Goal: Task Accomplishment & Management: Manage account settings

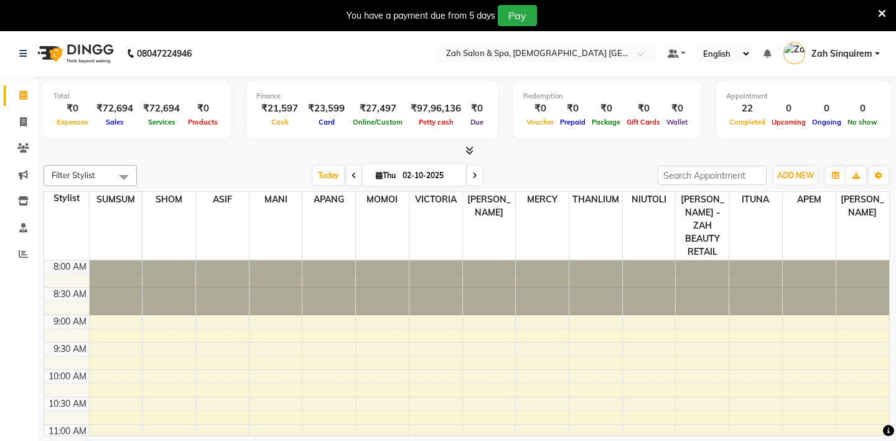
scroll to position [499, 0]
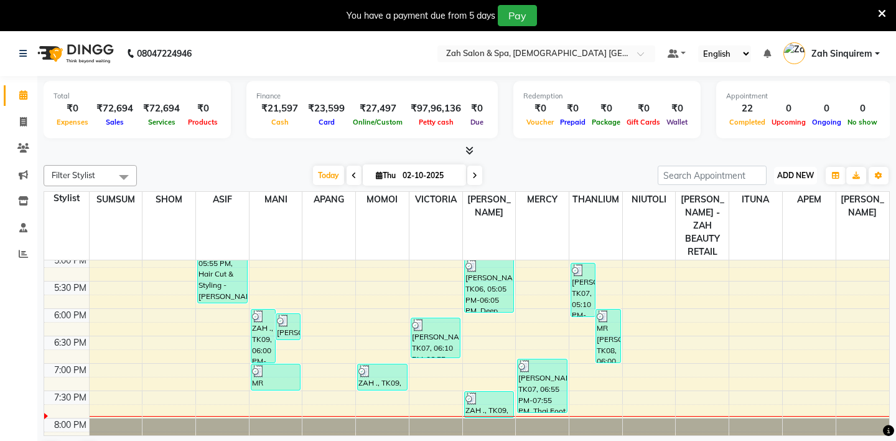
click at [792, 172] on span "ADD NEW" at bounding box center [795, 175] width 37 height 9
click at [788, 176] on span "ADD NEW" at bounding box center [795, 175] width 37 height 9
click at [781, 174] on span "ADD NEW" at bounding box center [795, 175] width 37 height 9
click at [745, 218] on link "Add Invoice" at bounding box center [767, 215] width 98 height 16
select select "5613"
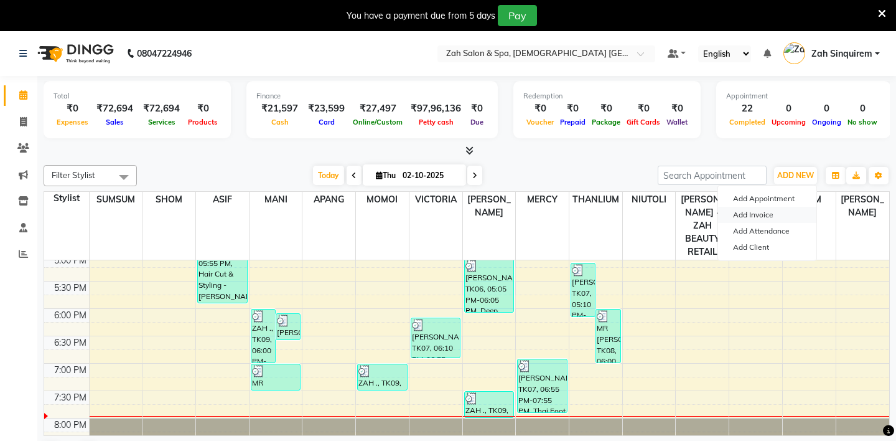
select select "service"
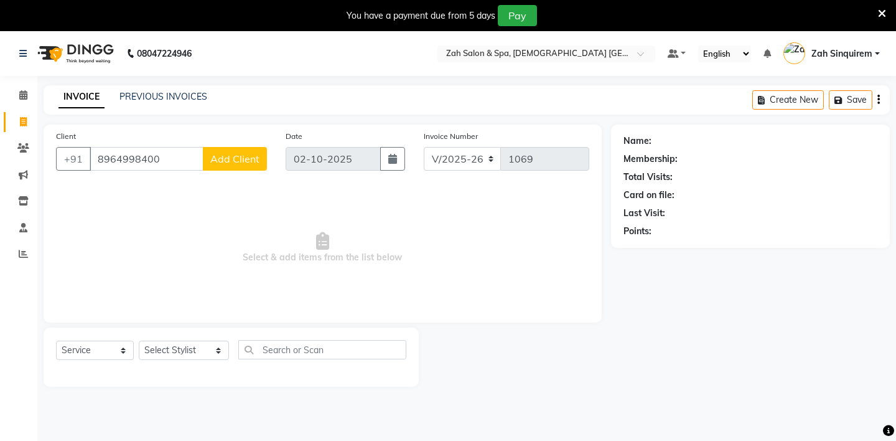
type input "8964998400"
click at [237, 161] on span "Add Client" at bounding box center [234, 158] width 49 height 12
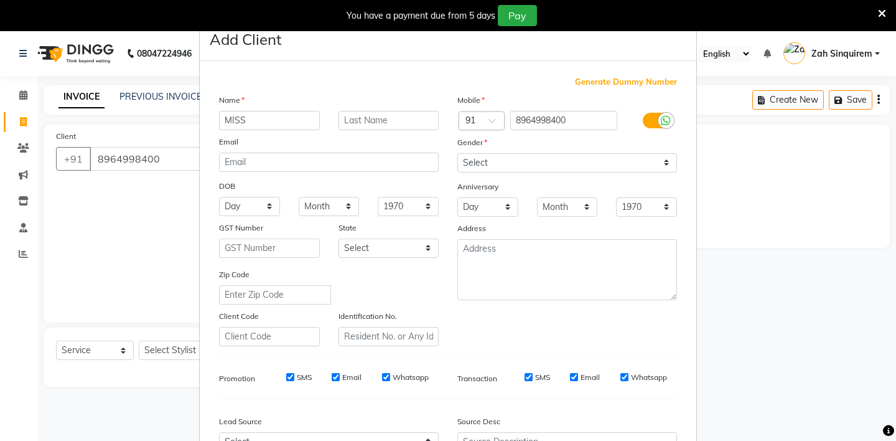
type input "MISS"
click at [355, 121] on input "text" at bounding box center [389, 120] width 101 height 19
type input "NIDHI"
click at [485, 166] on select "Select [DEMOGRAPHIC_DATA] [DEMOGRAPHIC_DATA] Other Prefer Not To Say" at bounding box center [567, 162] width 220 height 19
select select "[DEMOGRAPHIC_DATA]"
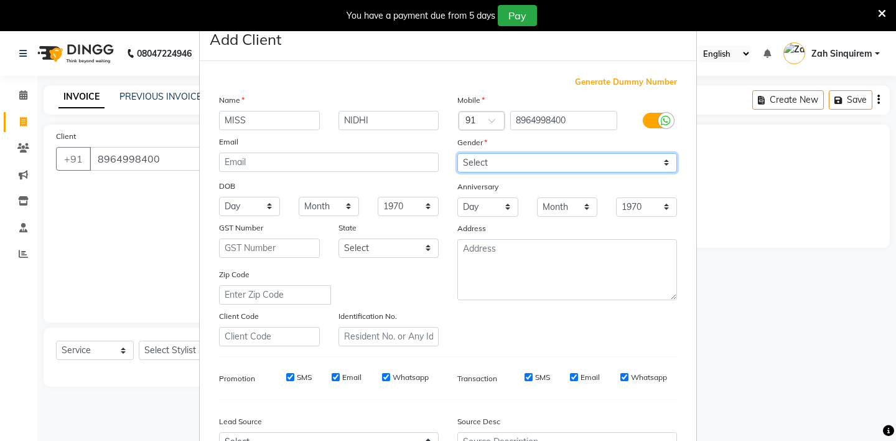
scroll to position [133, 0]
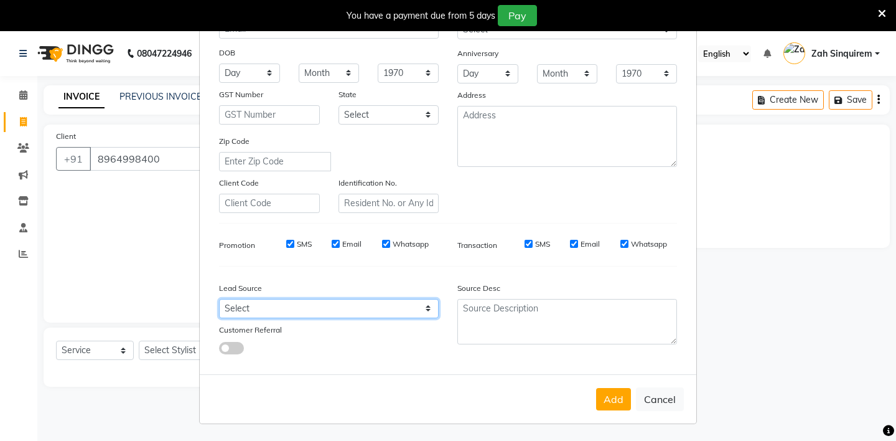
click at [246, 306] on select "Select Walk-in Referral Internet Friend Word of Mouth Advertisement Facebook Ju…" at bounding box center [329, 308] width 220 height 19
select select "36148"
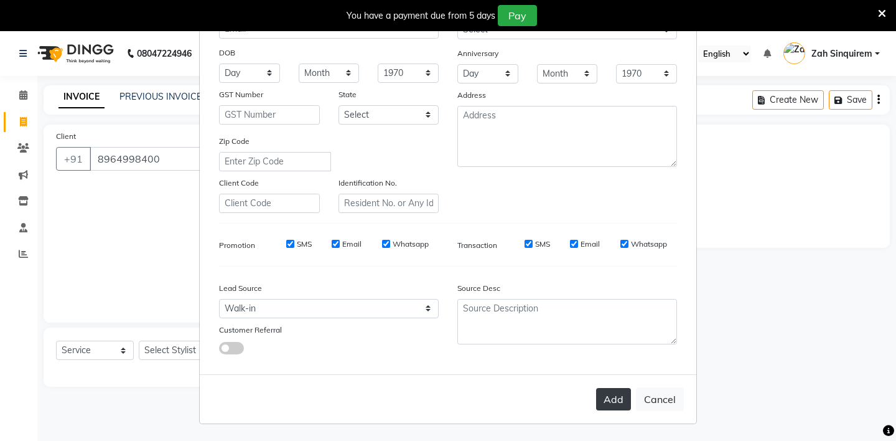
click at [613, 401] on button "Add" at bounding box center [613, 399] width 35 height 22
type input "89******00"
select select
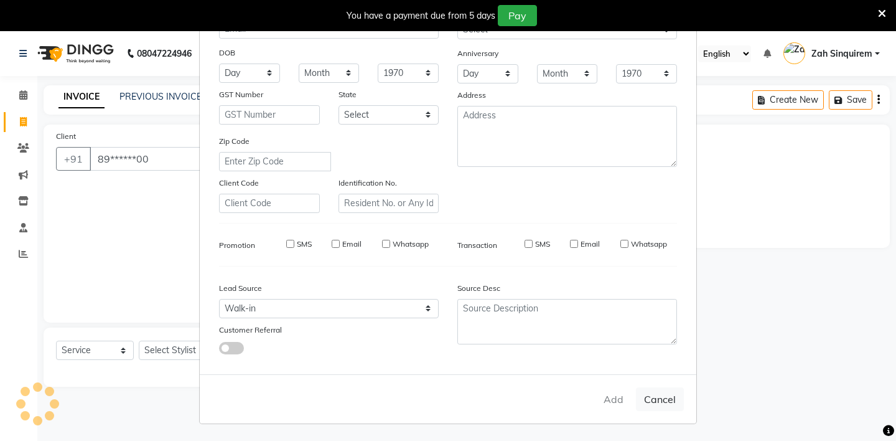
select select
checkbox input "false"
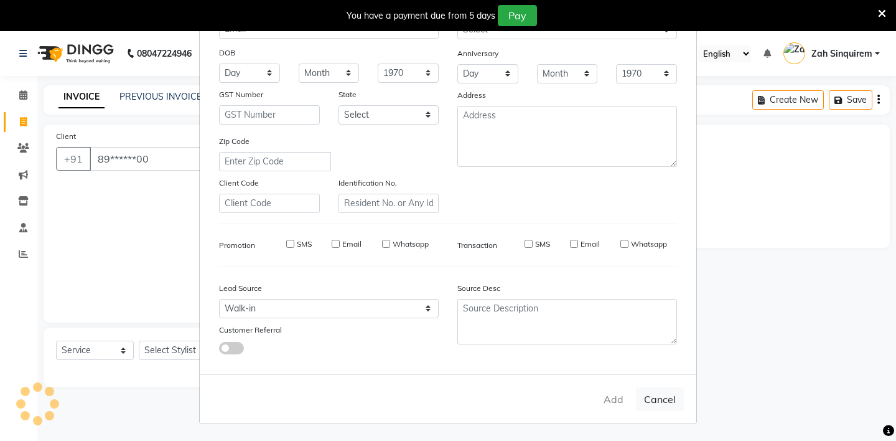
checkbox input "false"
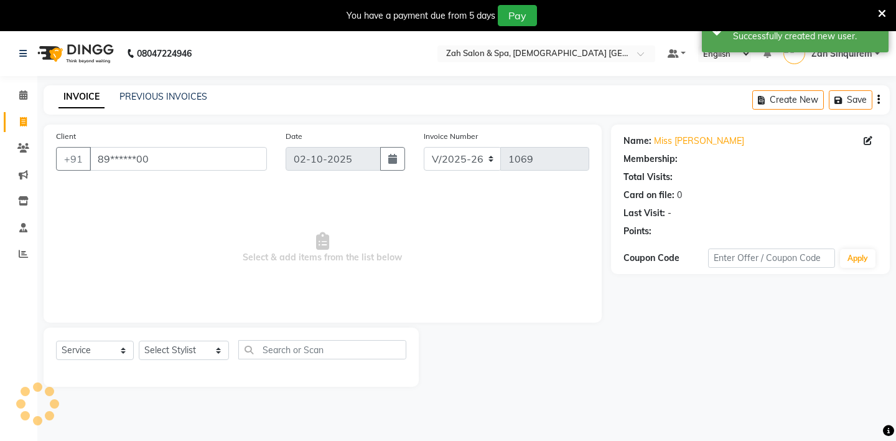
scroll to position [31, 0]
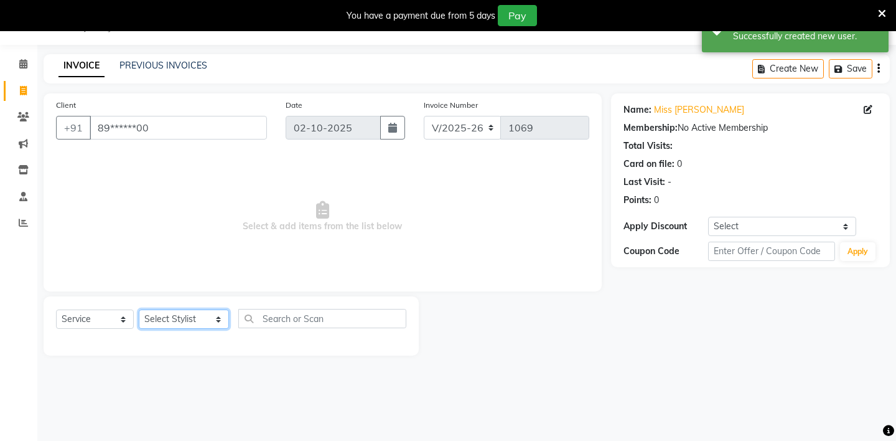
click at [179, 320] on select "Select Stylist [PERSON_NAME] - ZAH BEAUTY RETAIL APANG APEM ASIF ITUNA MANI MER…" at bounding box center [184, 318] width 90 height 19
select select "38267"
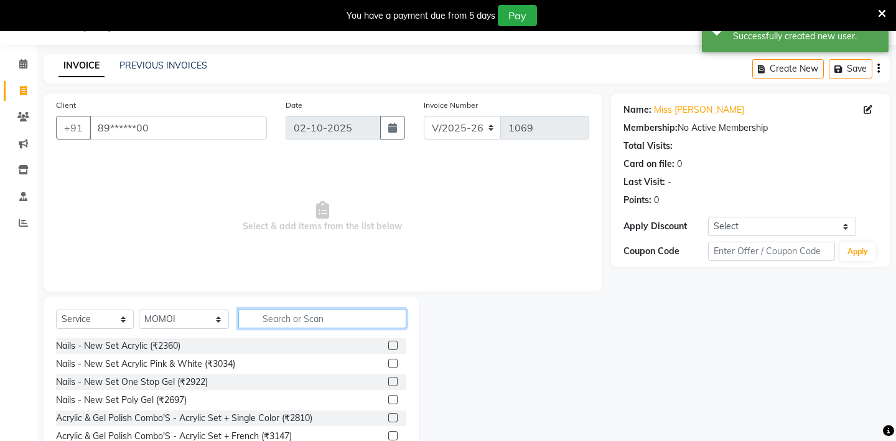
click at [253, 321] on input "text" at bounding box center [322, 318] width 168 height 19
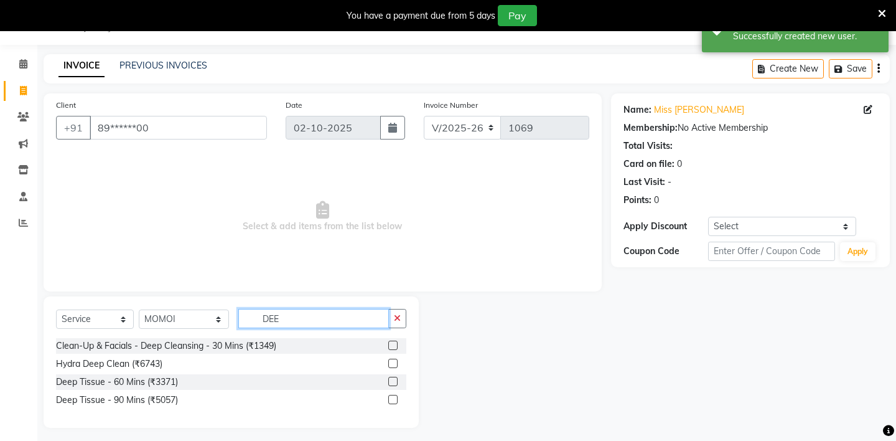
type input "DEE"
click at [392, 379] on label at bounding box center [392, 380] width 9 height 9
click at [392, 379] on input "checkbox" at bounding box center [392, 382] width 8 height 8
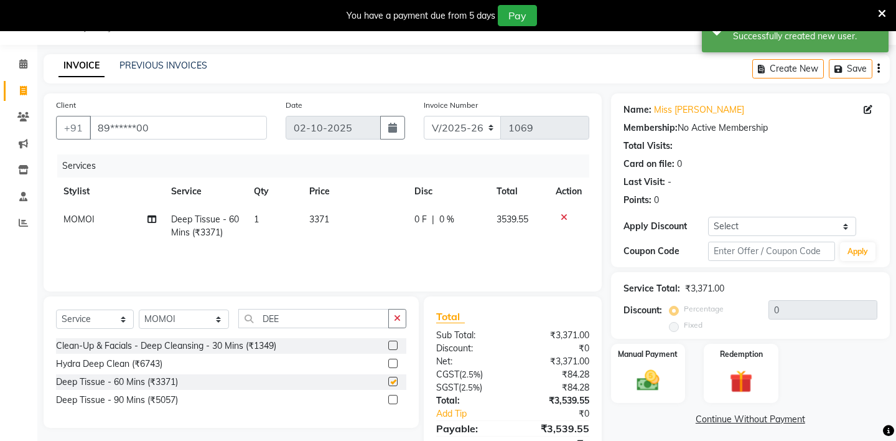
checkbox input "false"
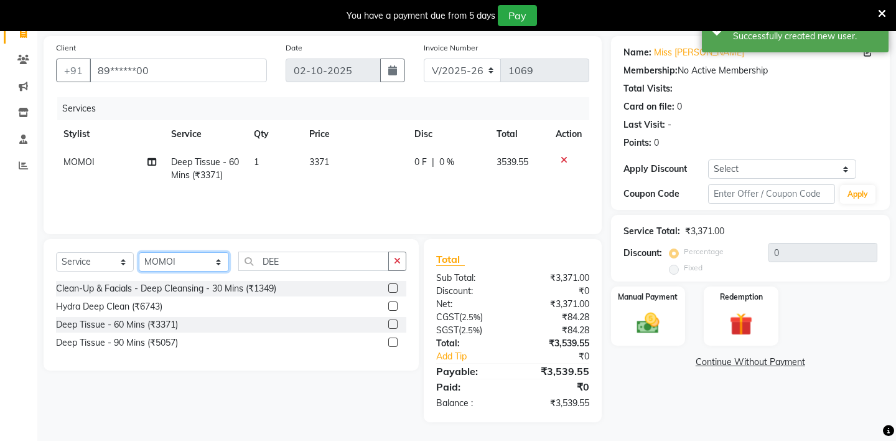
click at [196, 262] on select "Select Stylist [PERSON_NAME] - ZAH BEAUTY RETAIL APANG APEM ASIF ITUNA MANI MER…" at bounding box center [184, 261] width 90 height 19
select select "38271"
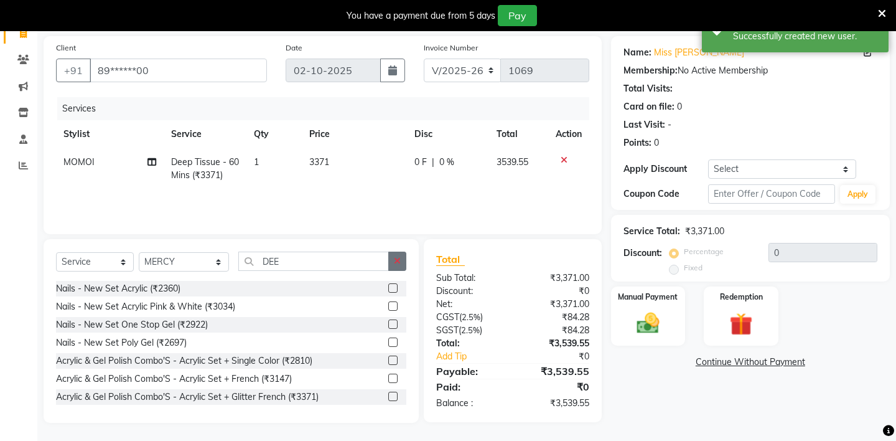
click at [400, 260] on icon "button" at bounding box center [397, 260] width 7 height 9
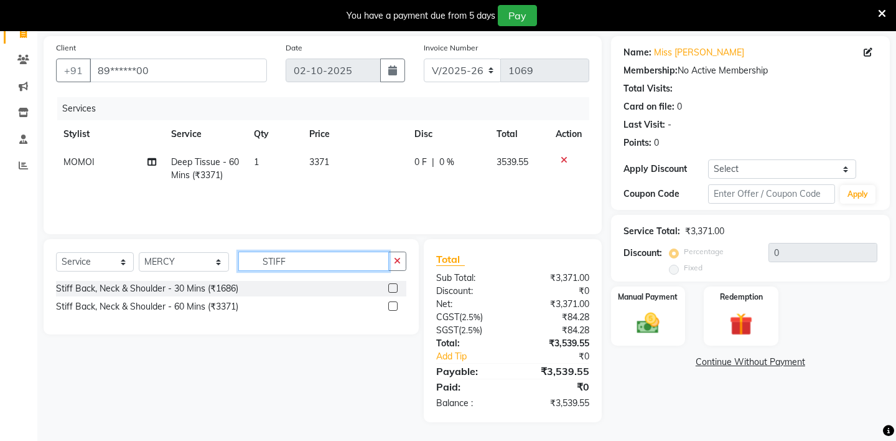
type input "STIFF"
click at [393, 288] on label at bounding box center [392, 287] width 9 height 9
click at [393, 288] on input "checkbox" at bounding box center [392, 288] width 8 height 8
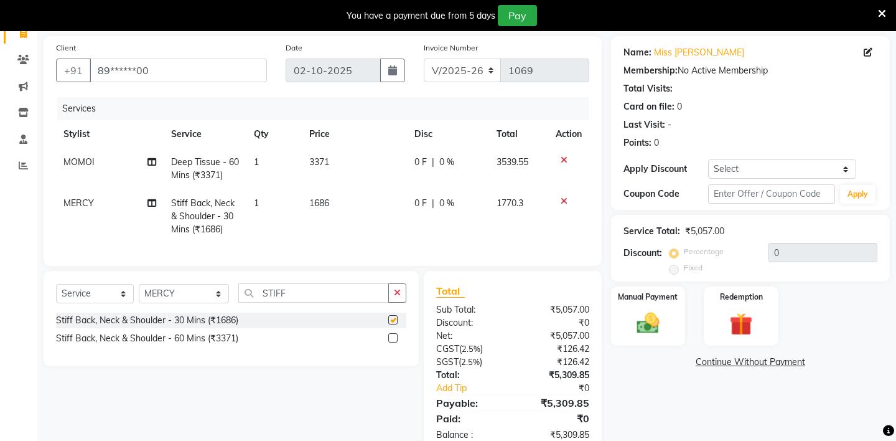
checkbox input "false"
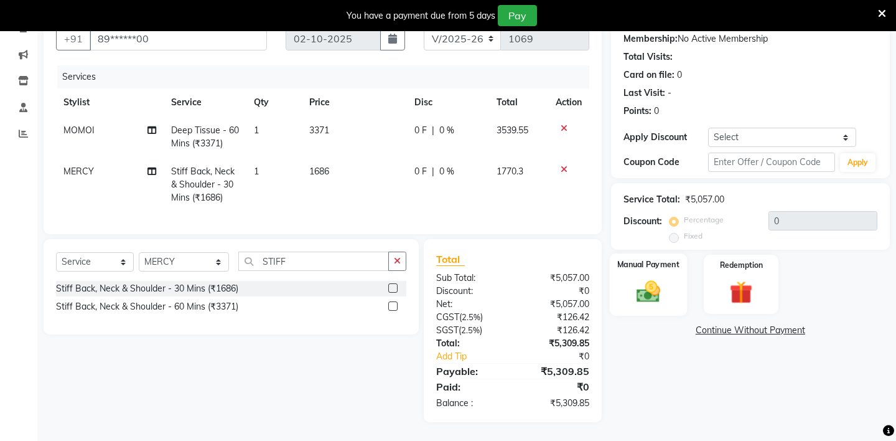
click at [641, 278] on img at bounding box center [648, 291] width 39 height 27
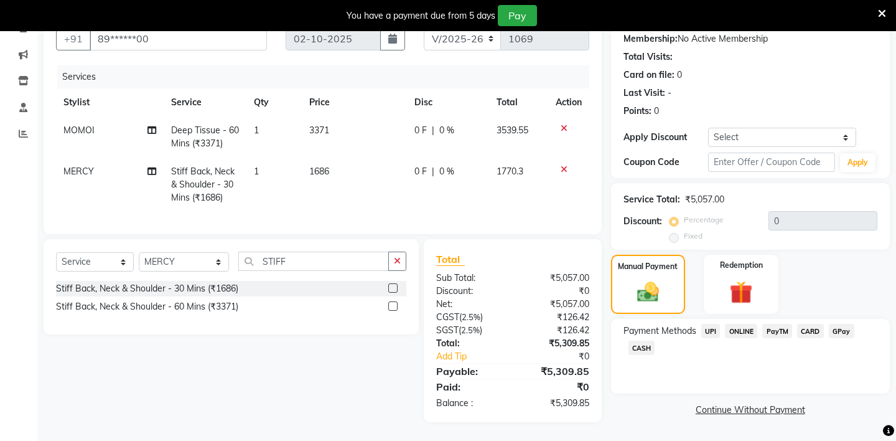
click at [709, 324] on span "UPI" at bounding box center [710, 331] width 19 height 14
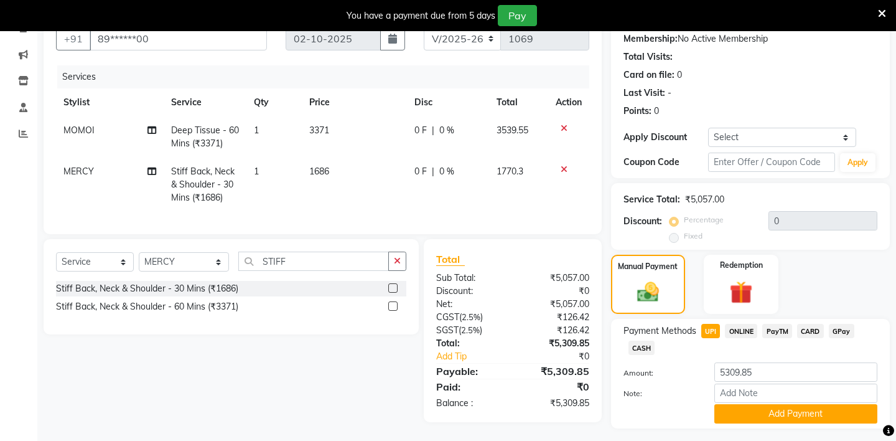
scroll to position [138, 0]
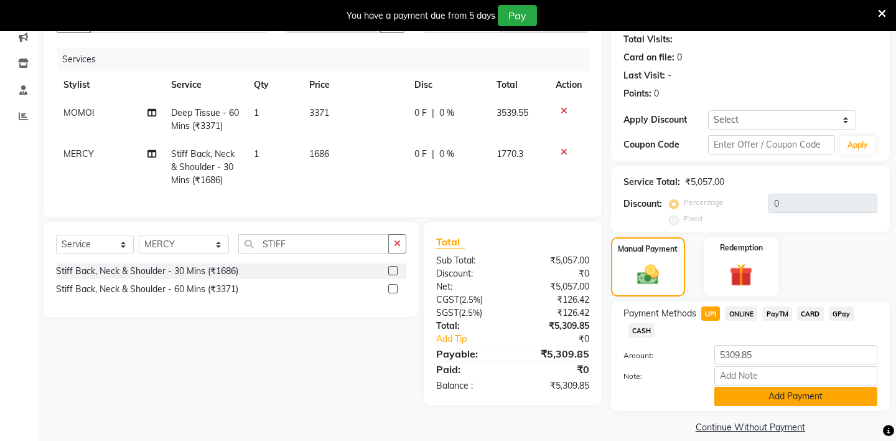
click at [736, 386] on button "Add Payment" at bounding box center [795, 395] width 163 height 19
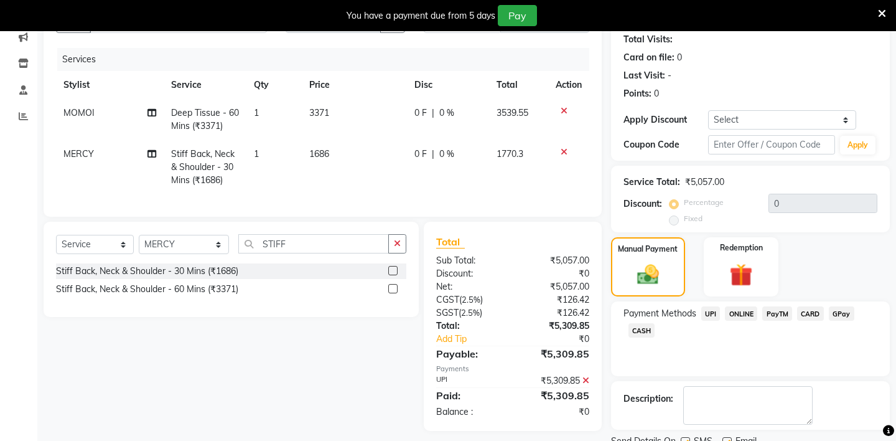
scroll to position [173, 0]
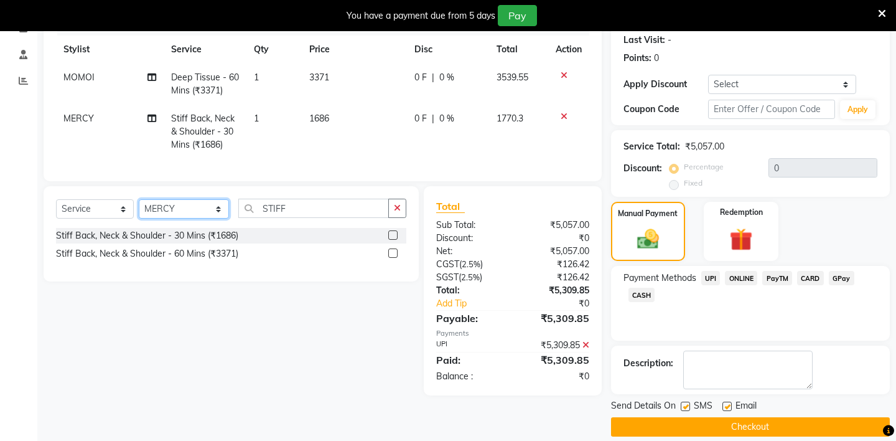
click at [182, 206] on select "Select Stylist [PERSON_NAME] - ZAH BEAUTY RETAIL APANG APEM ASIF ITUNA MANI MER…" at bounding box center [184, 208] width 90 height 19
click at [181, 210] on select "Select Stylist [PERSON_NAME] - ZAH BEAUTY RETAIL APANG APEM ASIF ITUNA MANI MER…" at bounding box center [184, 208] width 90 height 19
select select "46424"
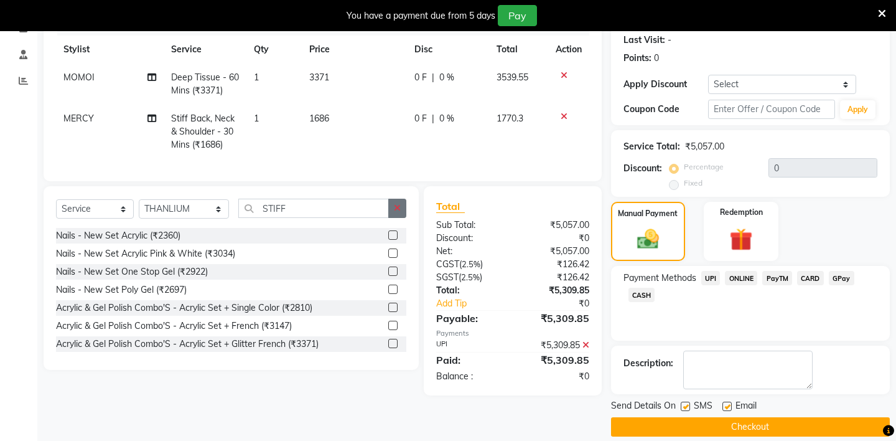
click at [396, 203] on icon "button" at bounding box center [397, 207] width 7 height 9
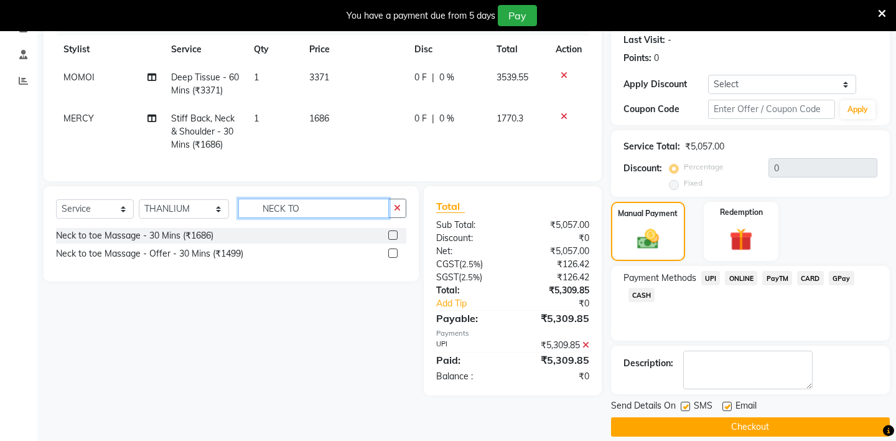
type input "NECK TO"
click at [393, 250] on label at bounding box center [392, 252] width 9 height 9
click at [393, 250] on input "checkbox" at bounding box center [392, 254] width 8 height 8
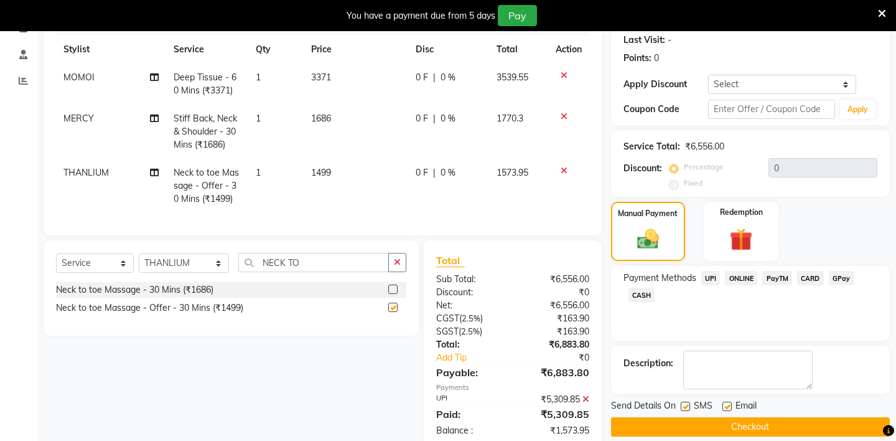
checkbox input "false"
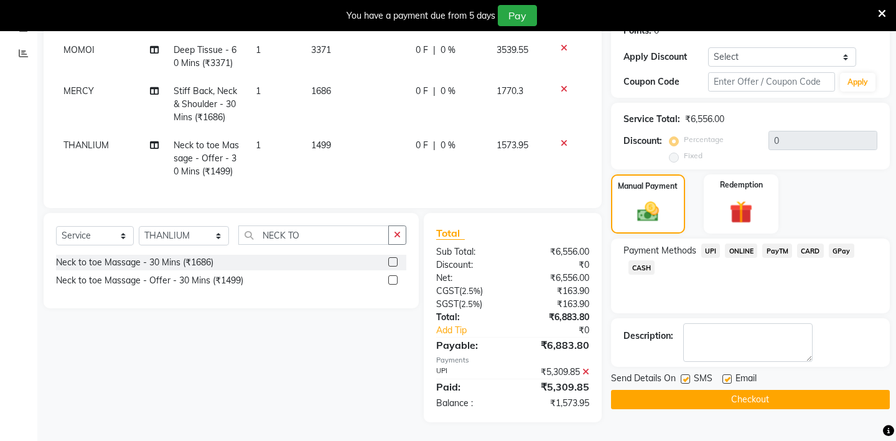
click at [642, 260] on span "CASH" at bounding box center [642, 267] width 27 height 14
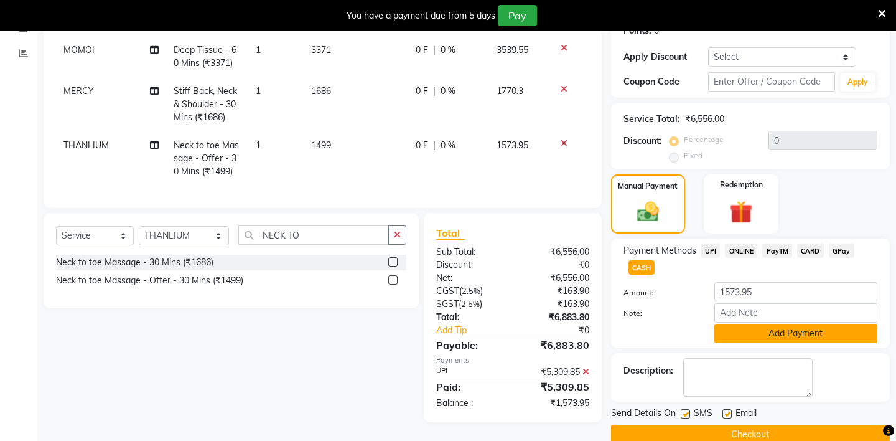
click at [742, 324] on button "Add Payment" at bounding box center [795, 333] width 163 height 19
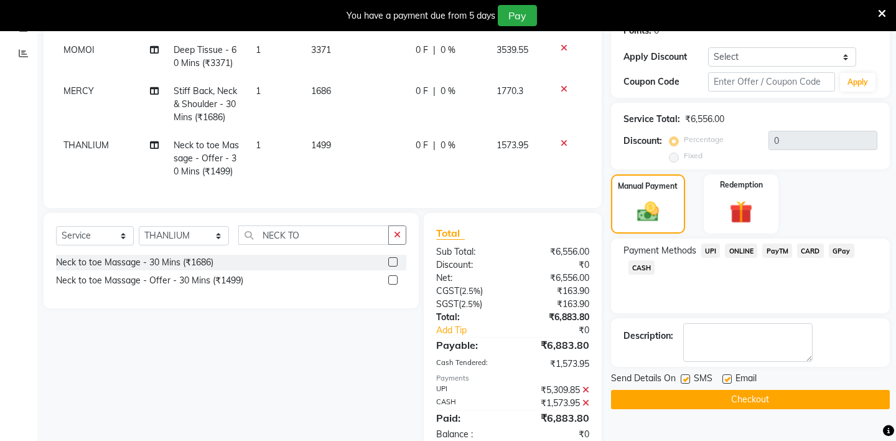
scroll to position [231, 0]
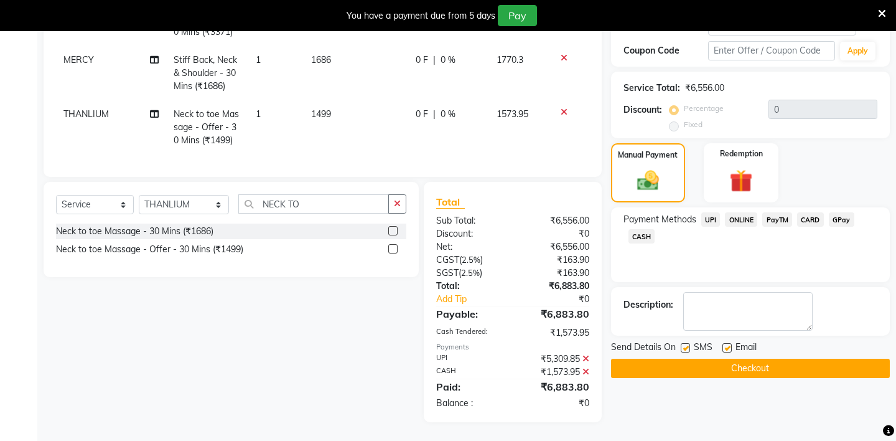
click at [692, 358] on button "Checkout" at bounding box center [750, 367] width 279 height 19
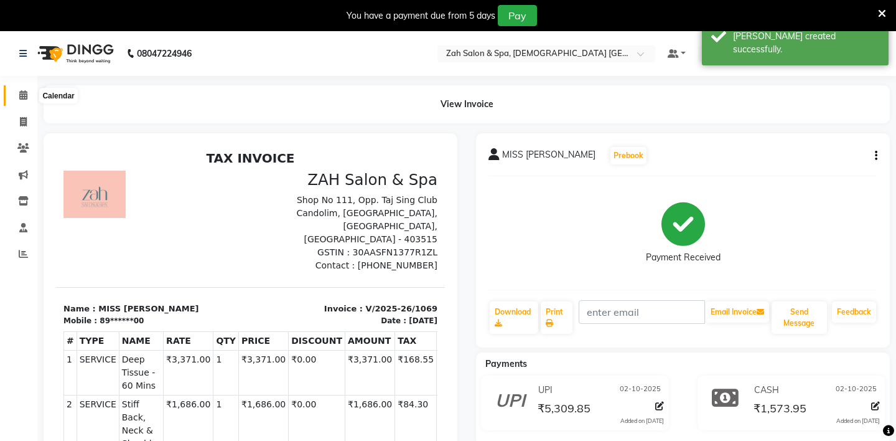
click at [21, 94] on icon at bounding box center [23, 94] width 8 height 9
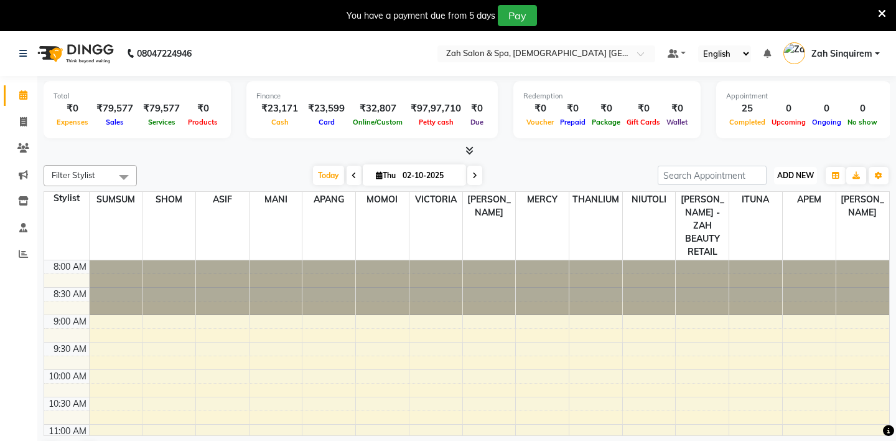
click at [794, 171] on span "ADD NEW" at bounding box center [795, 175] width 37 height 9
click at [752, 212] on link "Add Invoice" at bounding box center [767, 215] width 98 height 16
select select "service"
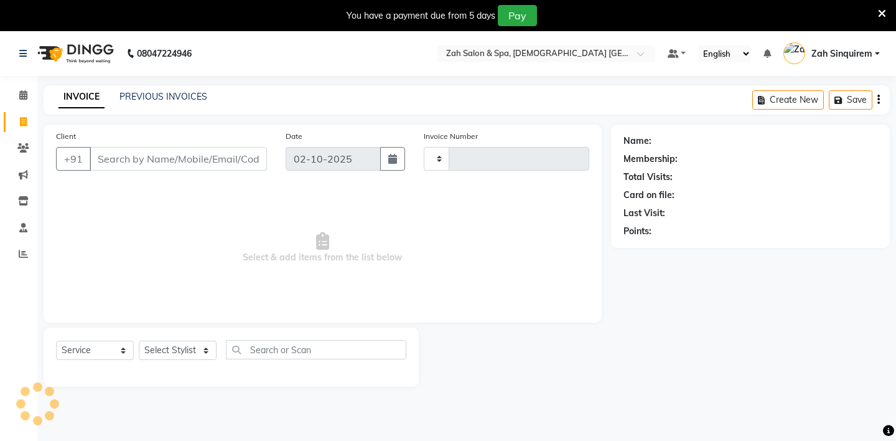
type input "1070"
select select "5613"
type input "8390500011"
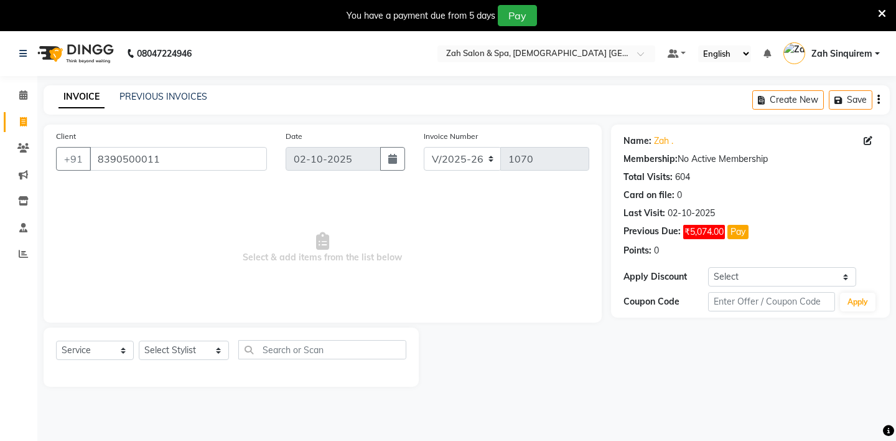
scroll to position [31, 0]
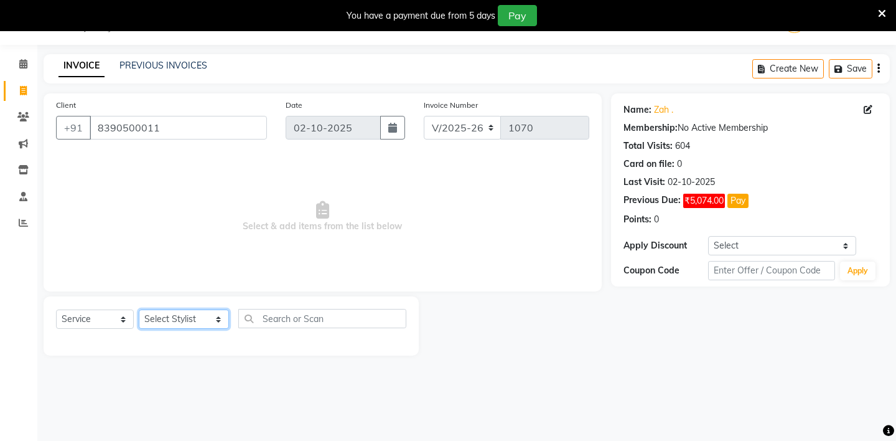
click at [189, 314] on select "Select Stylist [PERSON_NAME] - ZAH BEAUTY RETAIL APANG APEM ASIF ITUNA MANI MER…" at bounding box center [184, 318] width 90 height 19
select select "38271"
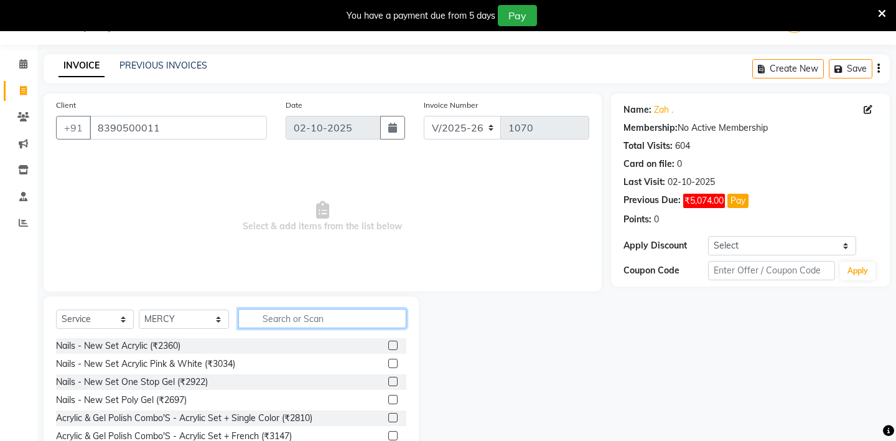
click at [246, 309] on input "text" at bounding box center [322, 318] width 168 height 19
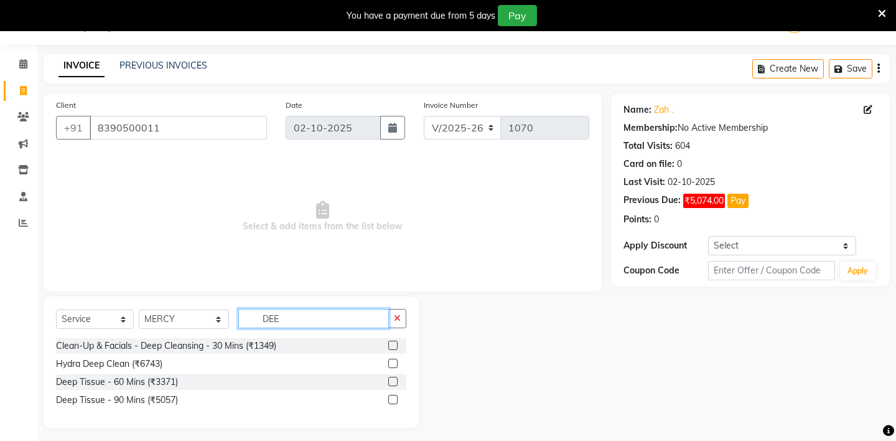
type input "DEE"
click at [396, 344] on label at bounding box center [392, 344] width 9 height 9
click at [396, 344] on input "checkbox" at bounding box center [392, 346] width 8 height 8
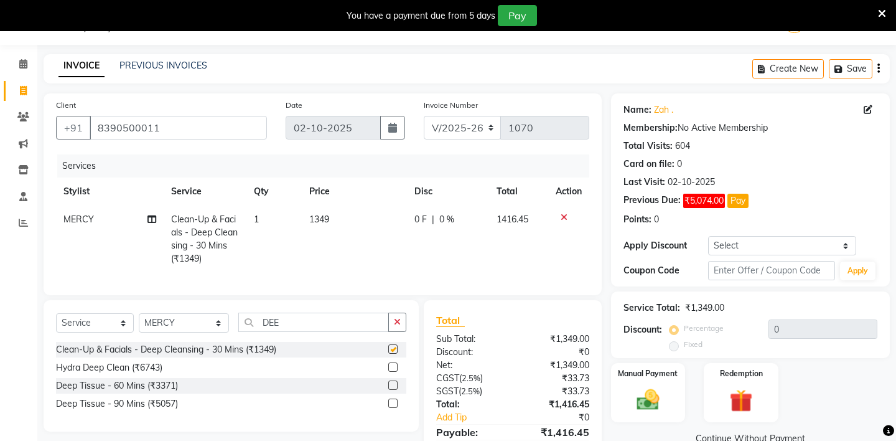
checkbox input "false"
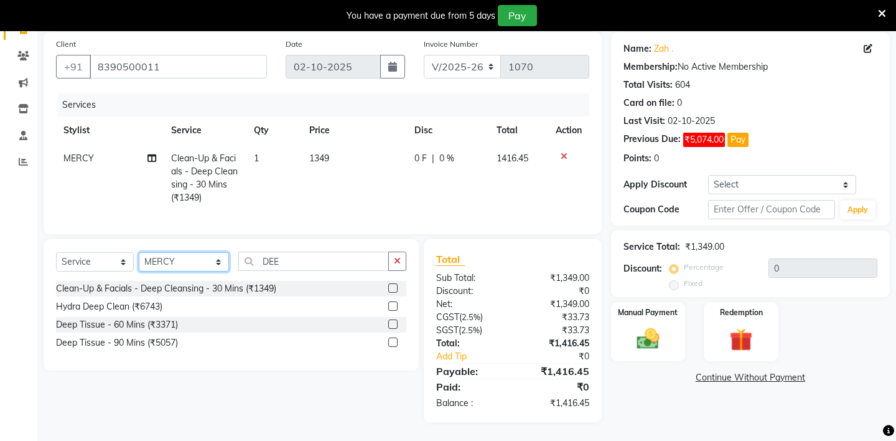
click at [192, 254] on select "Select Stylist [PERSON_NAME] - ZAH BEAUTY RETAIL APANG APEM ASIF ITUNA MANI MER…" at bounding box center [184, 261] width 90 height 19
select select "38270"
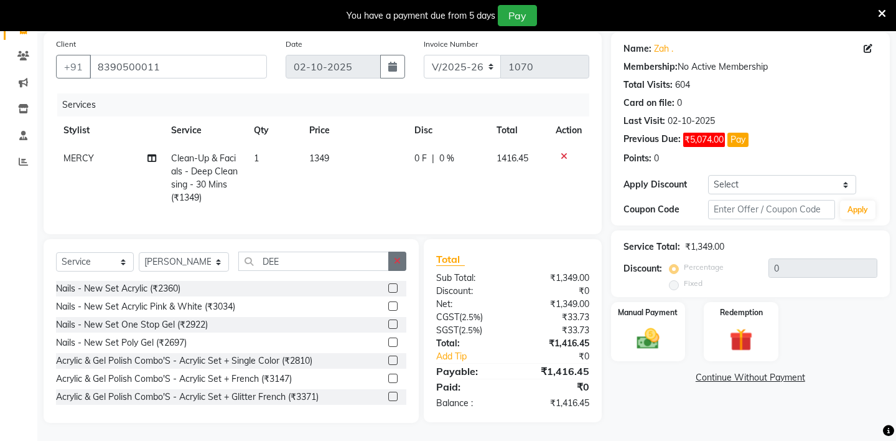
click at [401, 257] on button "button" at bounding box center [397, 260] width 18 height 19
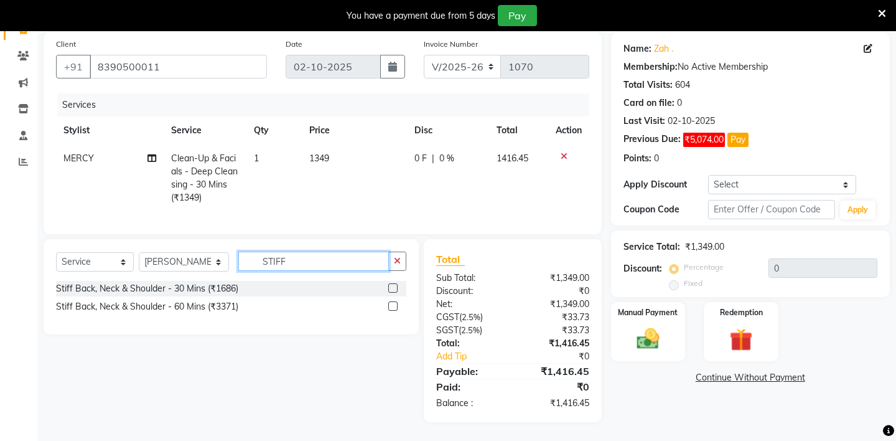
type input "STIFF"
click at [391, 286] on label at bounding box center [392, 287] width 9 height 9
click at [391, 286] on input "checkbox" at bounding box center [392, 288] width 8 height 8
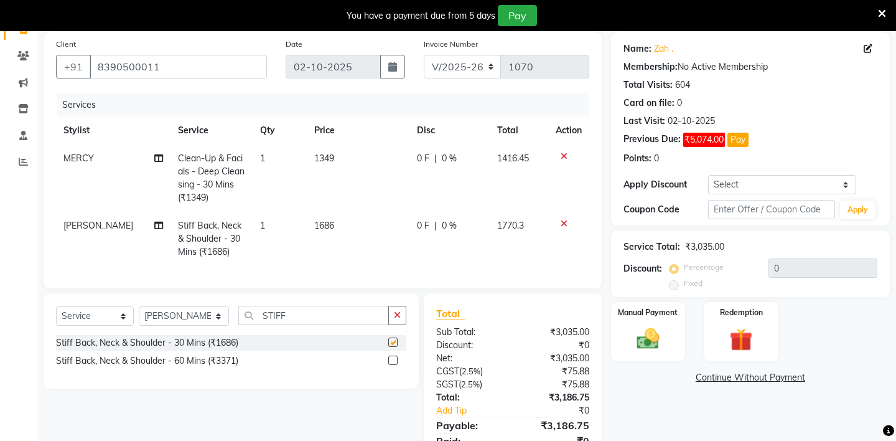
checkbox input "false"
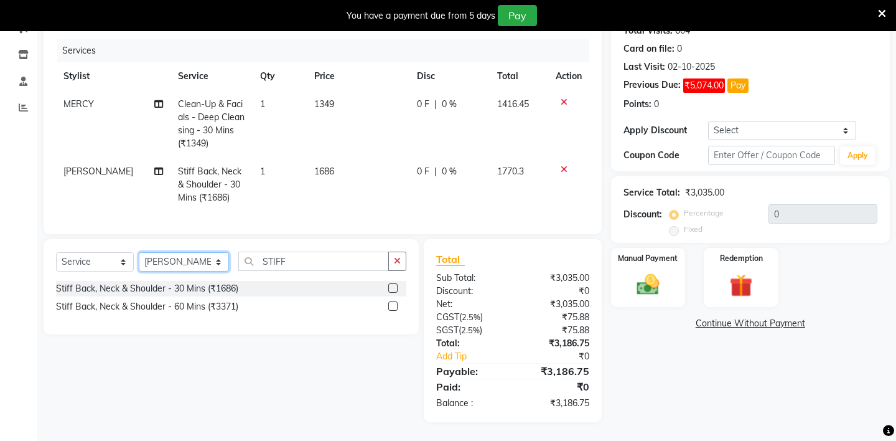
click at [178, 254] on select "Select Stylist [PERSON_NAME] - ZAH BEAUTY RETAIL APANG APEM ASIF ITUNA MANI MER…" at bounding box center [184, 261] width 90 height 19
select select "38262"
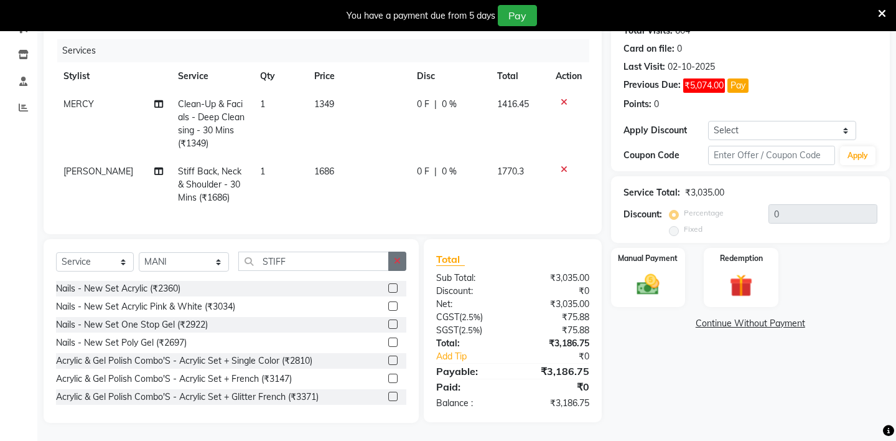
click at [393, 266] on button "button" at bounding box center [397, 260] width 18 height 19
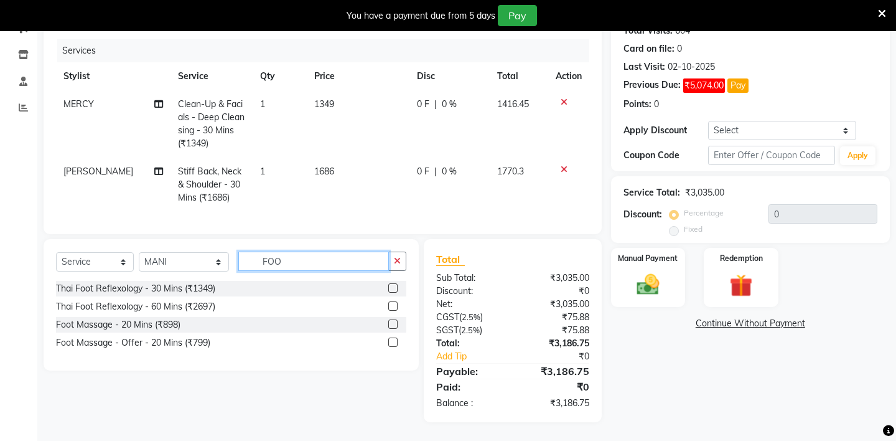
type input "FOO"
click at [391, 283] on label at bounding box center [392, 287] width 9 height 9
click at [391, 284] on input "checkbox" at bounding box center [392, 288] width 8 height 8
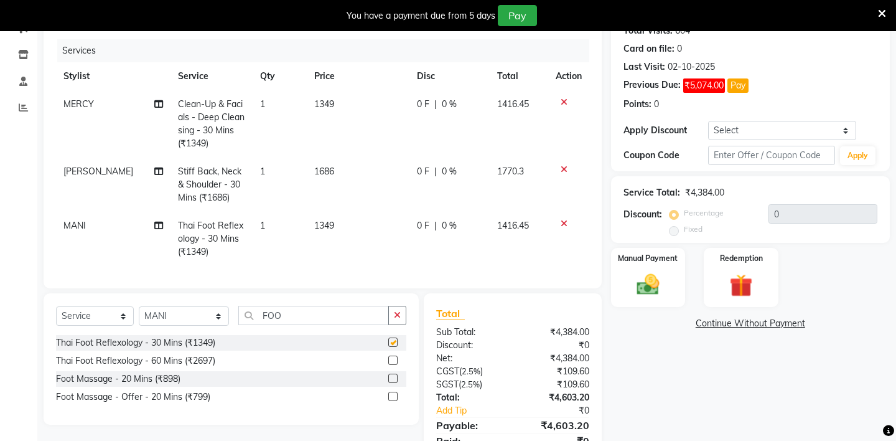
checkbox input "false"
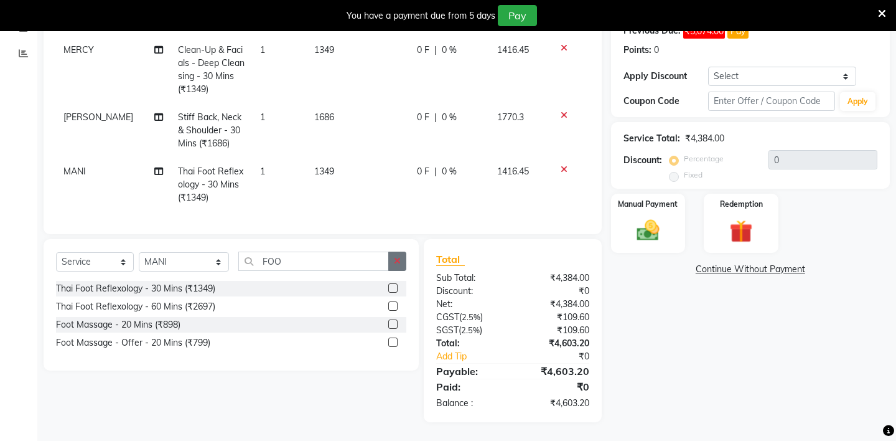
click at [395, 260] on icon "button" at bounding box center [397, 260] width 7 height 9
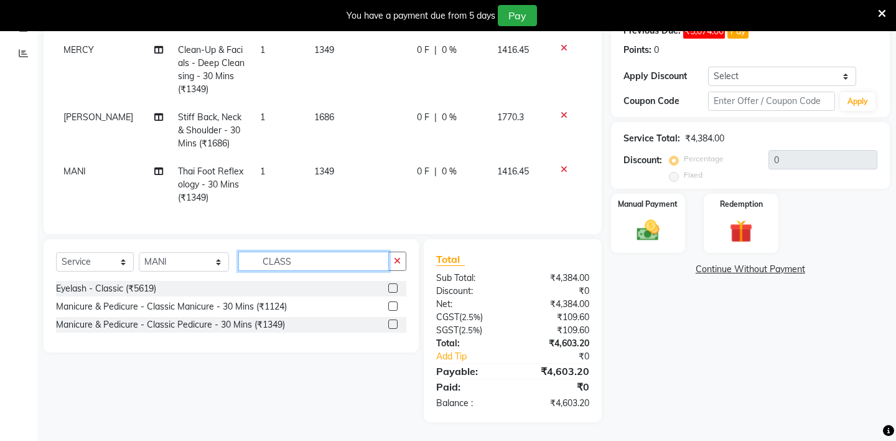
type input "CLASS"
click at [395, 306] on label at bounding box center [392, 305] width 9 height 9
click at [395, 306] on input "checkbox" at bounding box center [392, 306] width 8 height 8
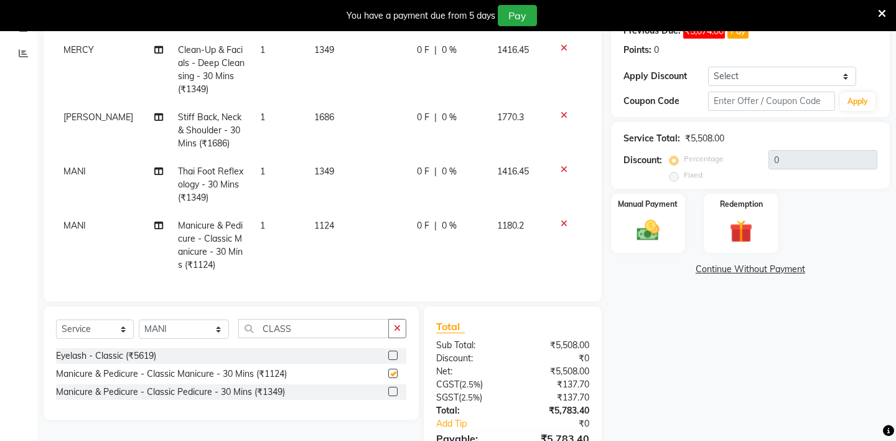
checkbox input "false"
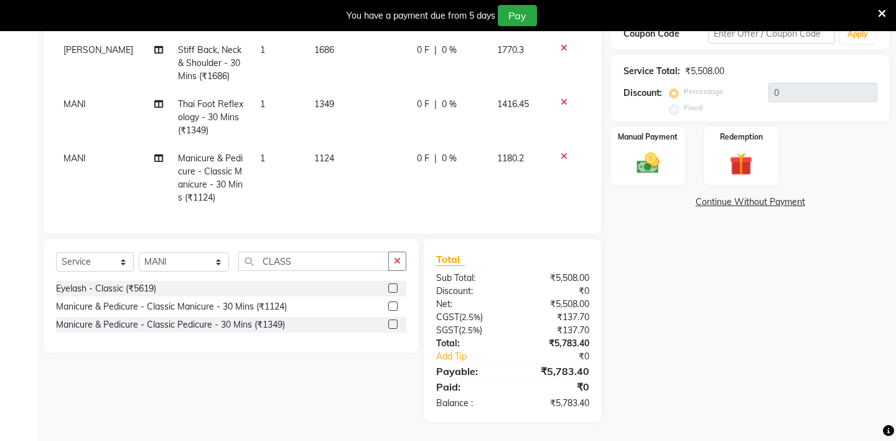
click at [561, 157] on icon at bounding box center [564, 156] width 7 height 9
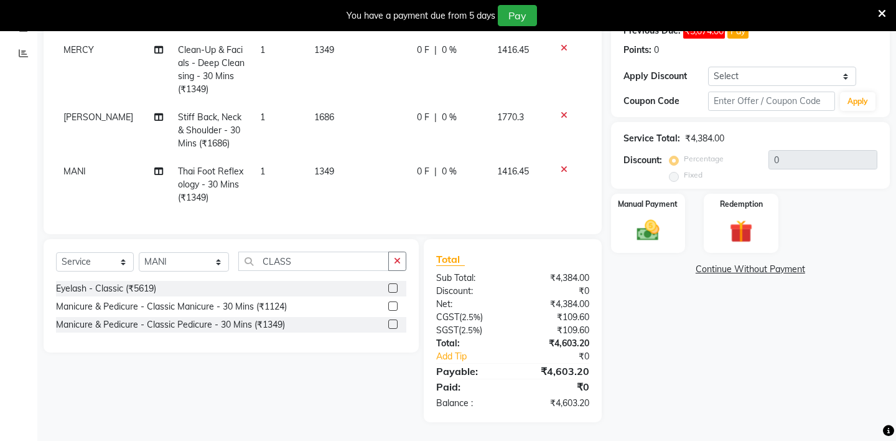
click at [389, 326] on label at bounding box center [392, 323] width 9 height 9
click at [389, 326] on input "checkbox" at bounding box center [392, 324] width 8 height 8
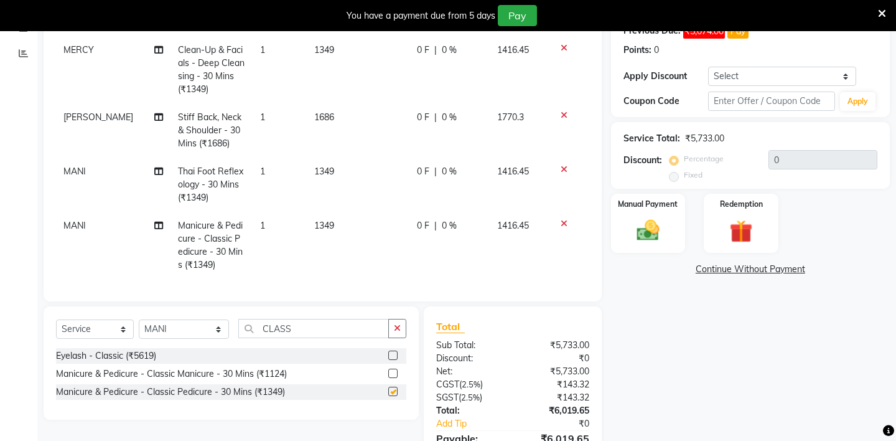
scroll to position [268, 0]
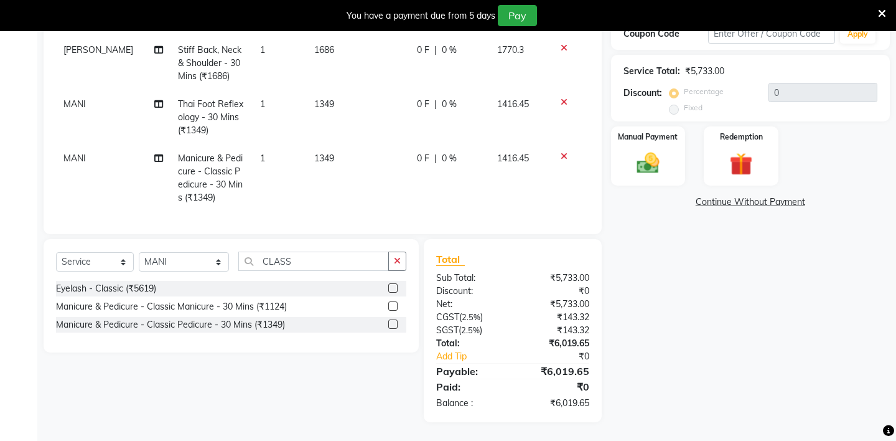
checkbox input "false"
click at [166, 263] on select "Select Stylist [PERSON_NAME] - ZAH BEAUTY RETAIL APANG APEM ASIF ITUNA MANI MER…" at bounding box center [184, 261] width 90 height 19
select select "38267"
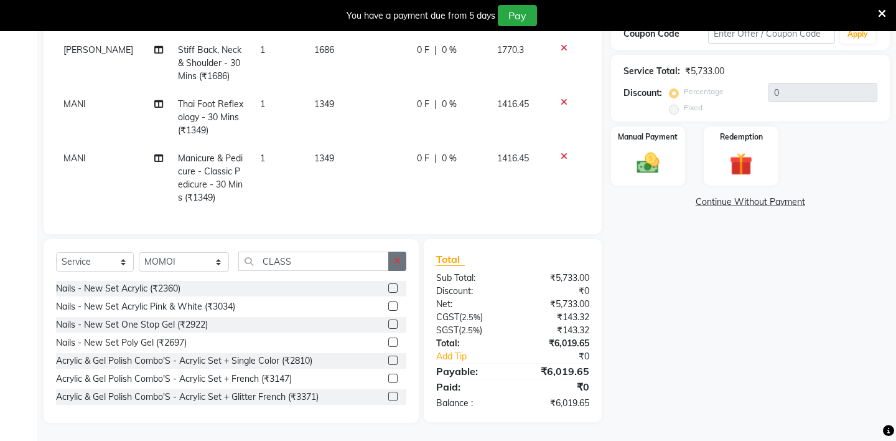
click at [395, 259] on icon "button" at bounding box center [397, 260] width 7 height 9
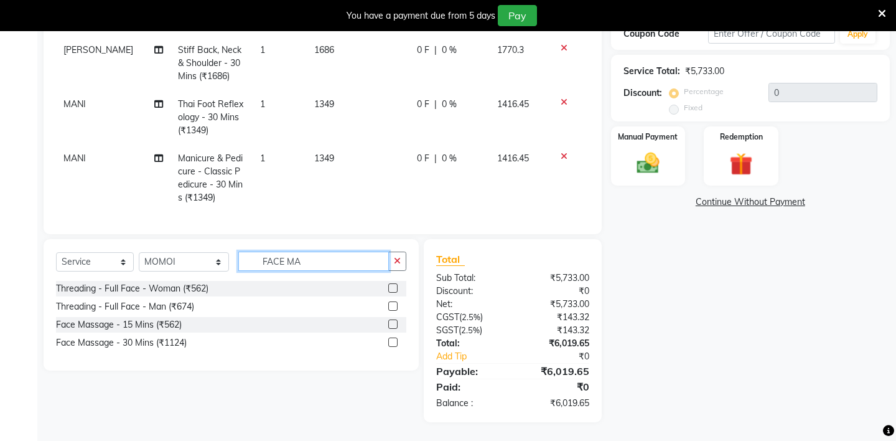
type input "FACE MA"
click at [390, 340] on label at bounding box center [392, 341] width 9 height 9
click at [390, 340] on input "checkbox" at bounding box center [392, 343] width 8 height 8
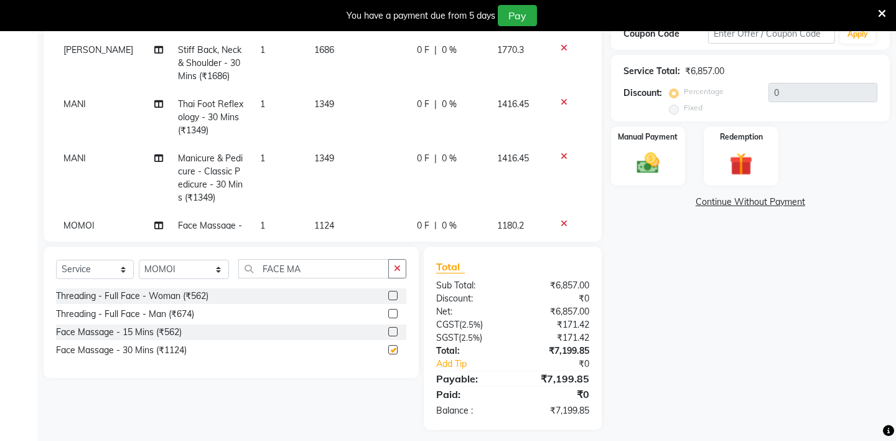
checkbox input "false"
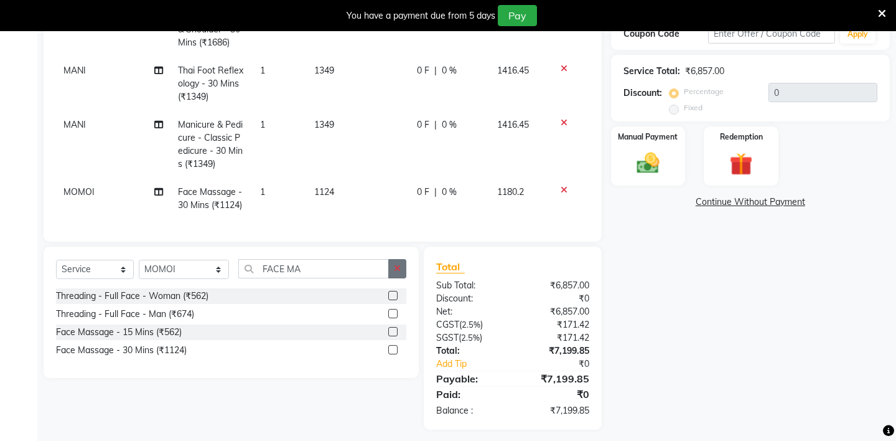
click at [393, 265] on button "button" at bounding box center [397, 268] width 18 height 19
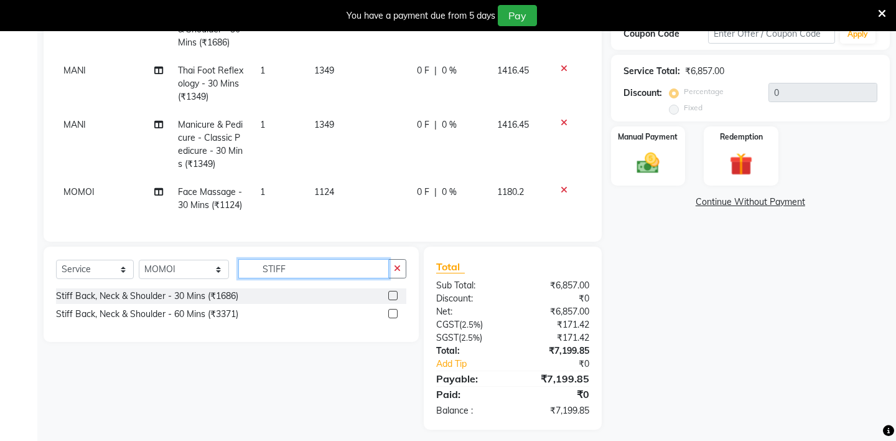
type input "STIFF"
click at [391, 292] on label at bounding box center [392, 295] width 9 height 9
click at [391, 292] on input "checkbox" at bounding box center [392, 296] width 8 height 8
checkbox input "false"
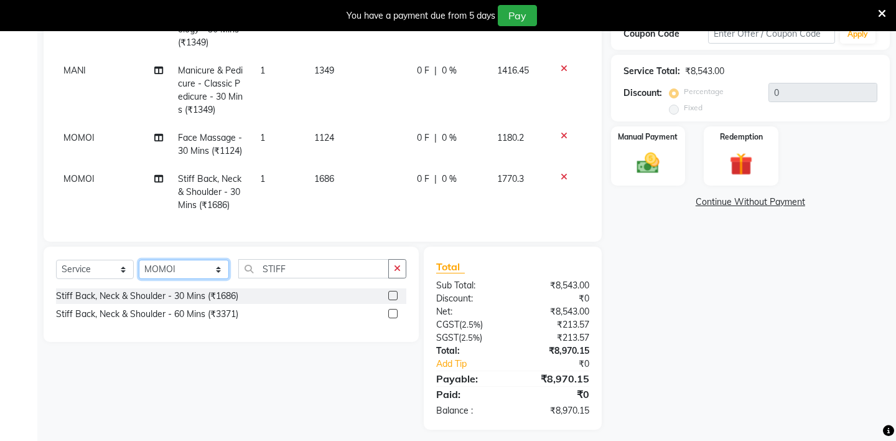
click at [185, 272] on select "Select Stylist [PERSON_NAME] - ZAH BEAUTY RETAIL APANG APEM ASIF ITUNA MANI MER…" at bounding box center [184, 268] width 90 height 19
select select "38271"
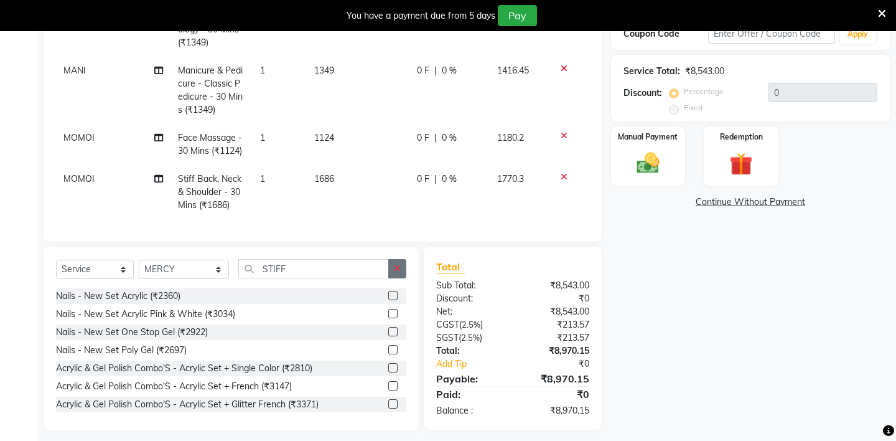
click at [391, 267] on button "button" at bounding box center [397, 268] width 18 height 19
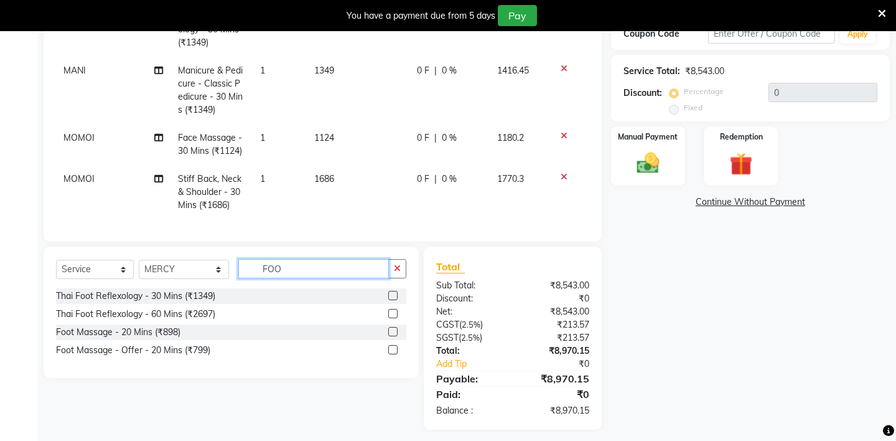
type input "FOO"
click at [393, 348] on label at bounding box center [392, 349] width 9 height 9
click at [393, 348] on input "checkbox" at bounding box center [392, 350] width 8 height 8
click at [393, 349] on label at bounding box center [392, 349] width 9 height 9
click at [393, 349] on input "checkbox" at bounding box center [392, 350] width 8 height 8
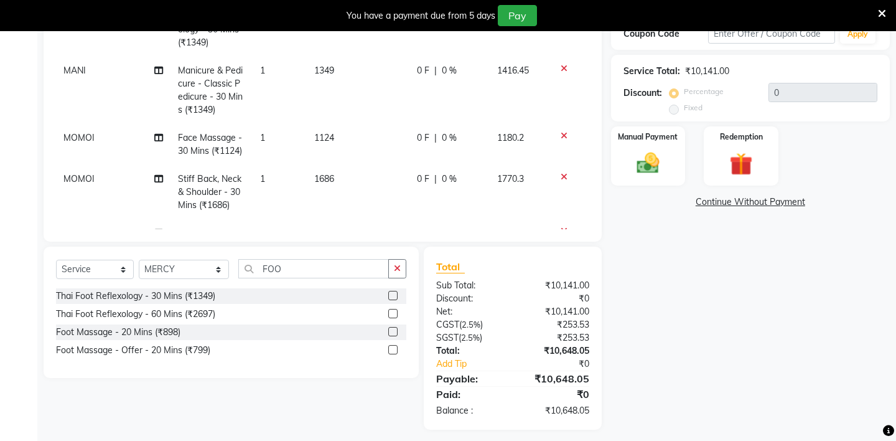
click at [393, 349] on label at bounding box center [392, 349] width 9 height 9
click at [393, 349] on input "checkbox" at bounding box center [392, 350] width 8 height 8
checkbox input "false"
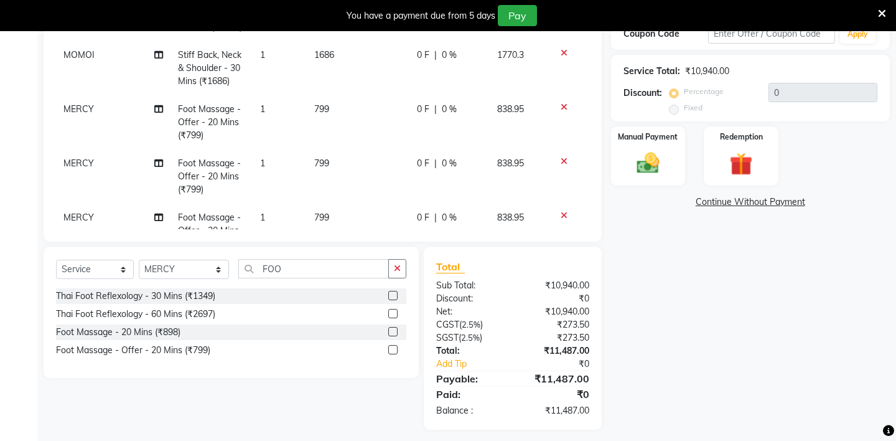
scroll to position [250, 0]
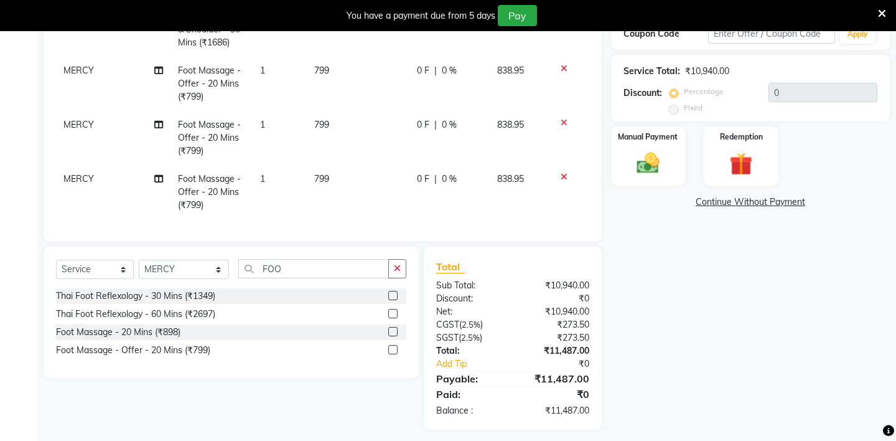
click at [77, 119] on span "MERCY" at bounding box center [78, 124] width 30 height 11
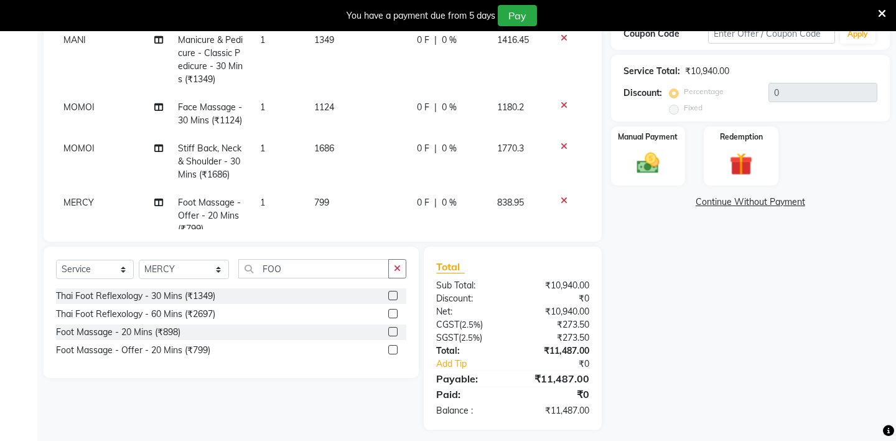
click at [77, 189] on td "MERCY" at bounding box center [113, 216] width 115 height 54
select select "38271"
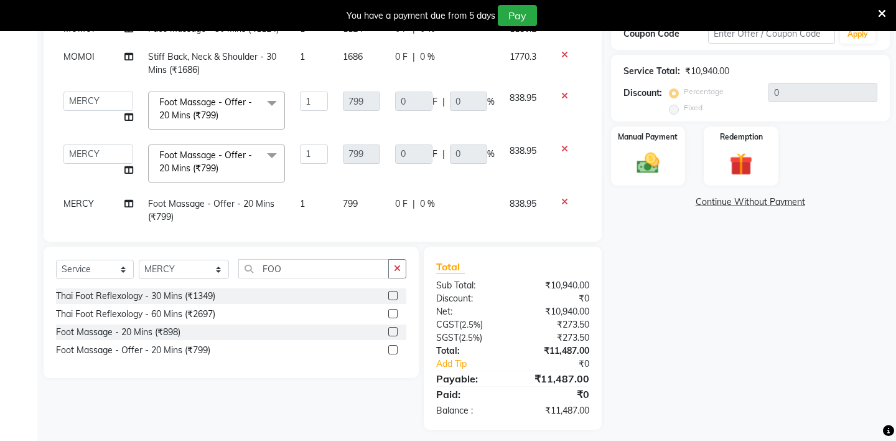
scroll to position [129, 0]
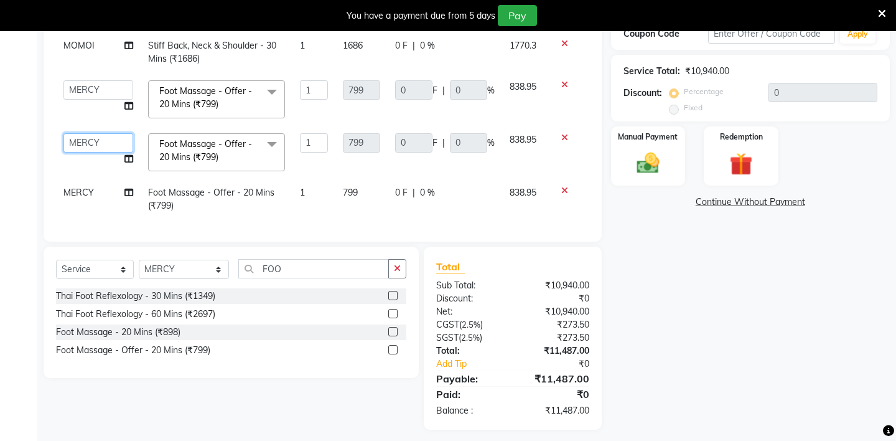
click at [87, 139] on select "[PERSON_NAME] - ZAH BEAUTY RETAIL APANG APEM ASIF ITUNA MANI MERCY MOMOI NIUTOL…" at bounding box center [98, 142] width 70 height 19
select select "46424"
click at [82, 190] on span "MERCY" at bounding box center [78, 192] width 30 height 11
select select "38271"
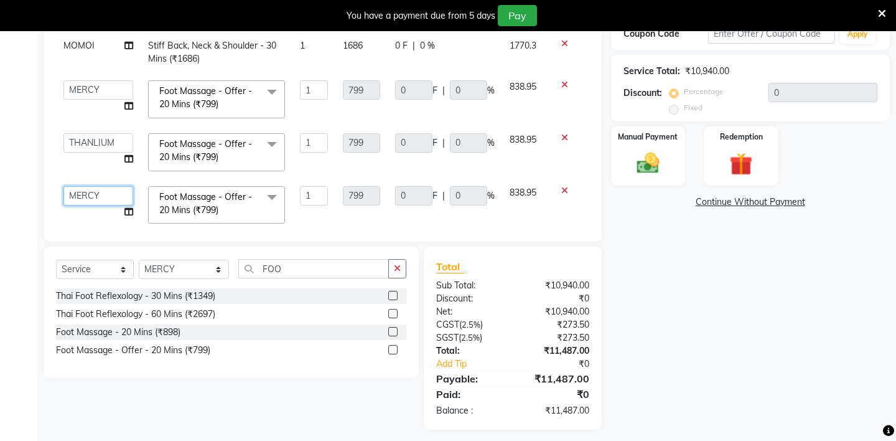
click at [82, 190] on select "[PERSON_NAME] - ZAH BEAUTY RETAIL APANG APEM ASIF ITUNA MANI MERCY MOMOI NIUTOL…" at bounding box center [98, 195] width 70 height 19
select select "38269"
click at [174, 264] on select "Select Stylist [PERSON_NAME] - ZAH BEAUTY RETAIL APANG APEM ASIF ITUNA MANI MER…" at bounding box center [184, 268] width 90 height 19
select select "38262"
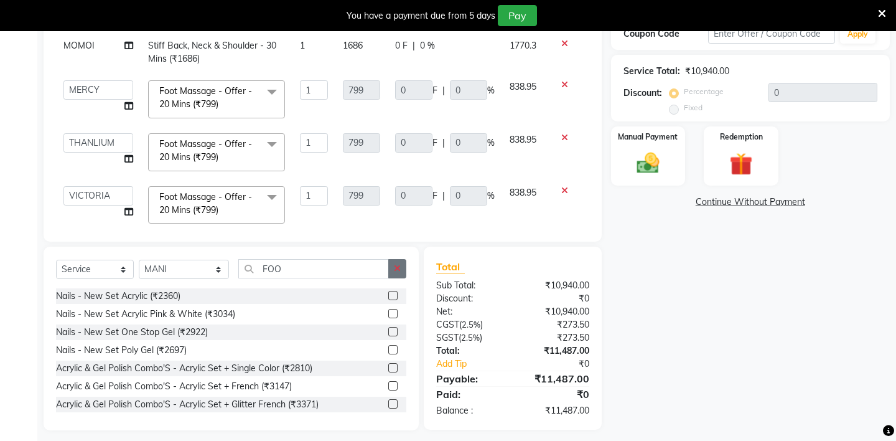
click at [394, 263] on button "button" at bounding box center [397, 268] width 18 height 19
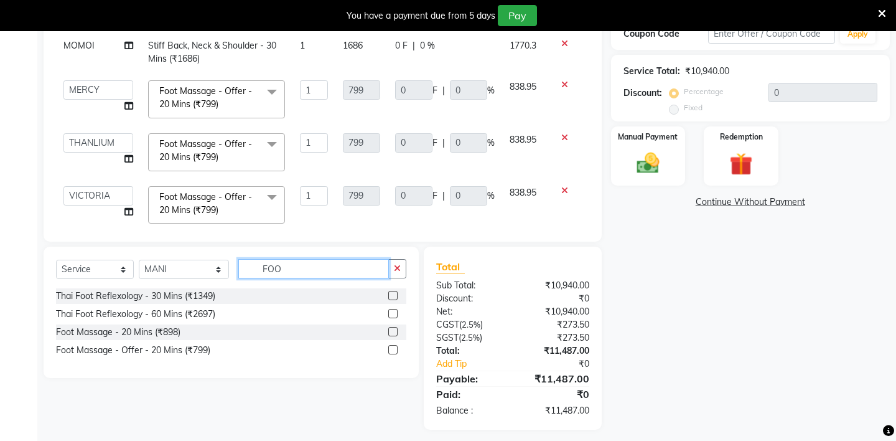
type input "FOO"
click at [392, 292] on label at bounding box center [392, 295] width 9 height 9
click at [392, 292] on input "checkbox" at bounding box center [392, 296] width 8 height 8
checkbox input "false"
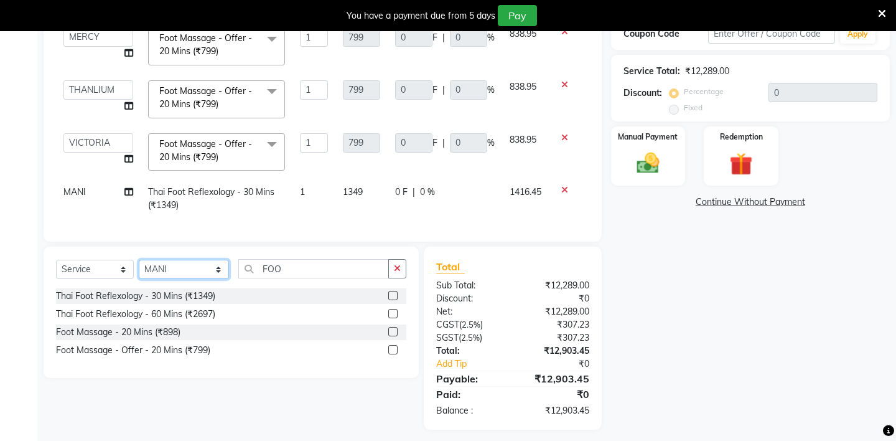
click at [186, 271] on select "Select Stylist [PERSON_NAME] - ZAH BEAUTY RETAIL APANG APEM ASIF ITUNA MANI MER…" at bounding box center [184, 268] width 90 height 19
select select "38270"
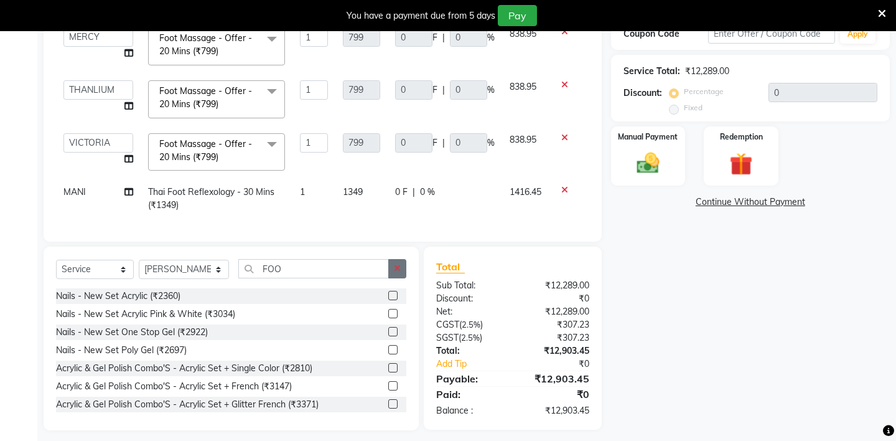
click at [400, 265] on icon "button" at bounding box center [397, 268] width 7 height 9
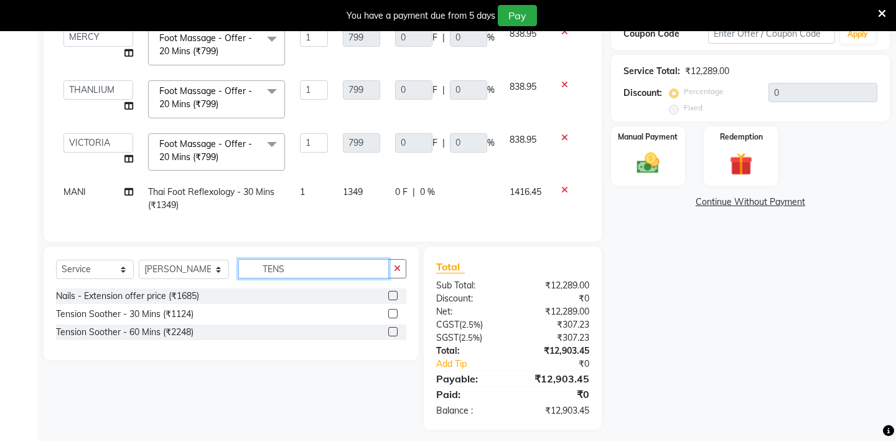
type input "TENS"
click at [391, 312] on label at bounding box center [392, 313] width 9 height 9
click at [391, 312] on input "checkbox" at bounding box center [392, 314] width 8 height 8
checkbox input "false"
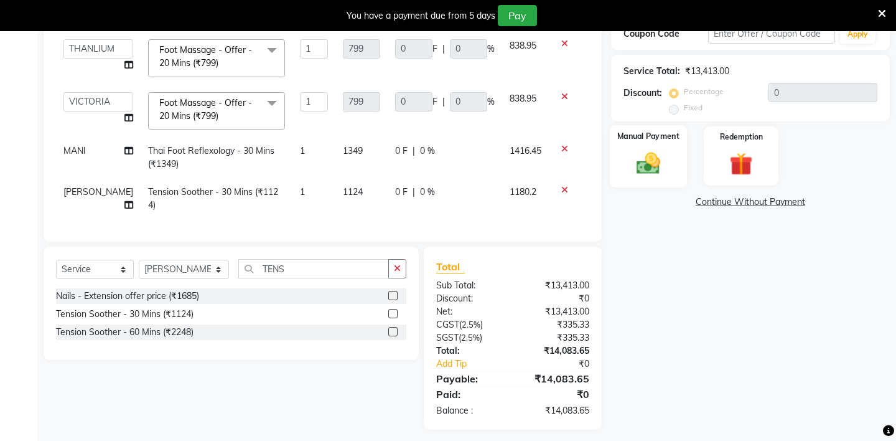
click at [648, 149] on img at bounding box center [648, 162] width 39 height 27
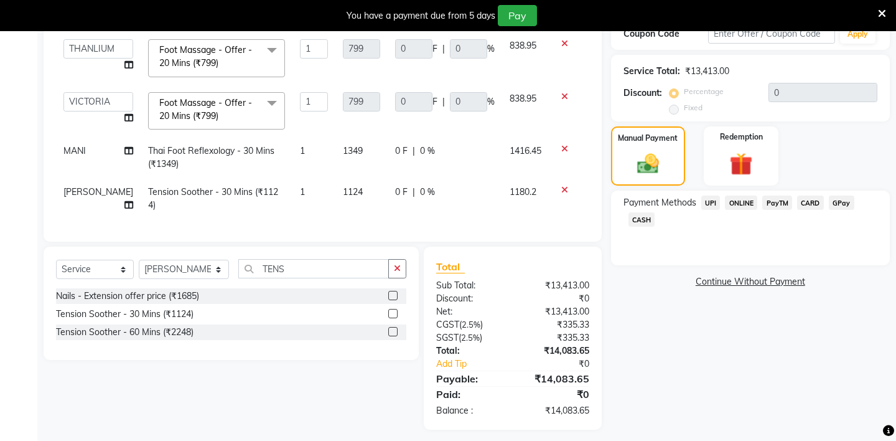
click at [808, 195] on span "CARD" at bounding box center [810, 202] width 27 height 14
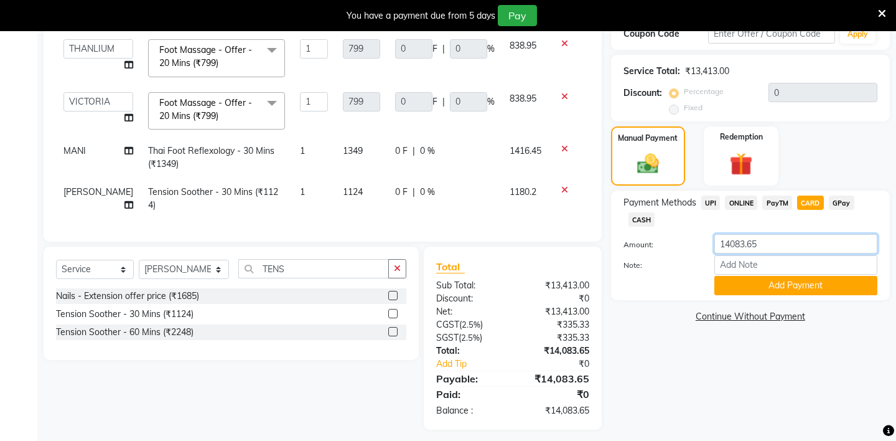
click at [757, 234] on input "14083.65" at bounding box center [795, 243] width 163 height 19
type input "1"
type input "2596"
click at [737, 278] on button "Add Payment" at bounding box center [795, 285] width 163 height 19
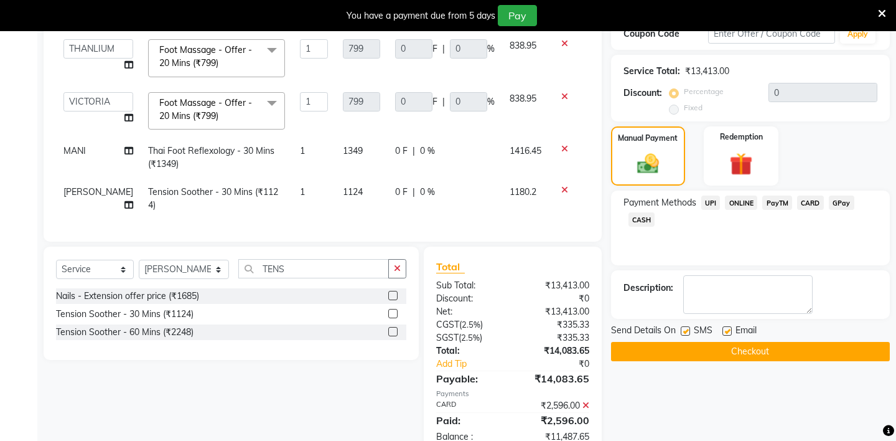
click at [711, 195] on span "UPI" at bounding box center [710, 202] width 19 height 14
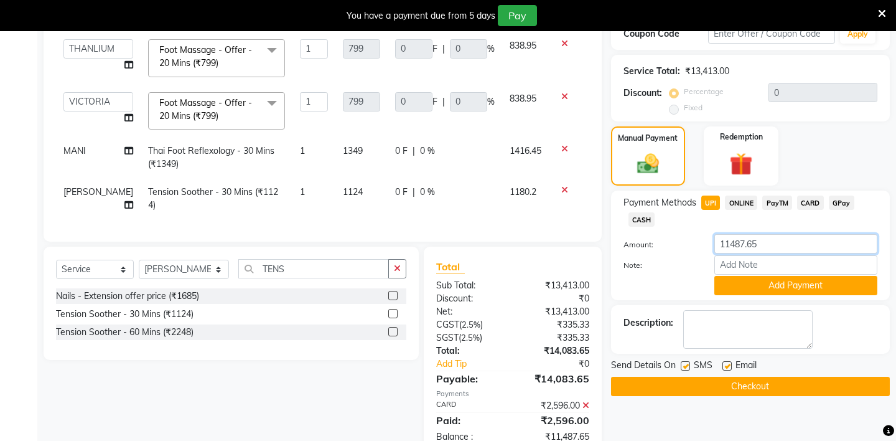
click at [760, 234] on input "11487.65" at bounding box center [795, 243] width 163 height 19
type input "1"
type input "7473"
click at [787, 281] on div "Payment Methods UPI ONLINE PayTM CARD GPay CASH Amount: 7473 Note: Add Payment" at bounding box center [750, 245] width 279 height 110
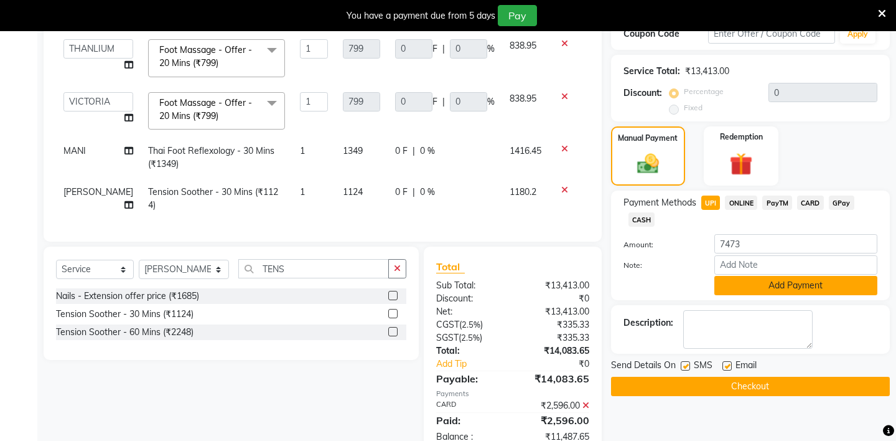
click at [760, 276] on button "Add Payment" at bounding box center [795, 285] width 163 height 19
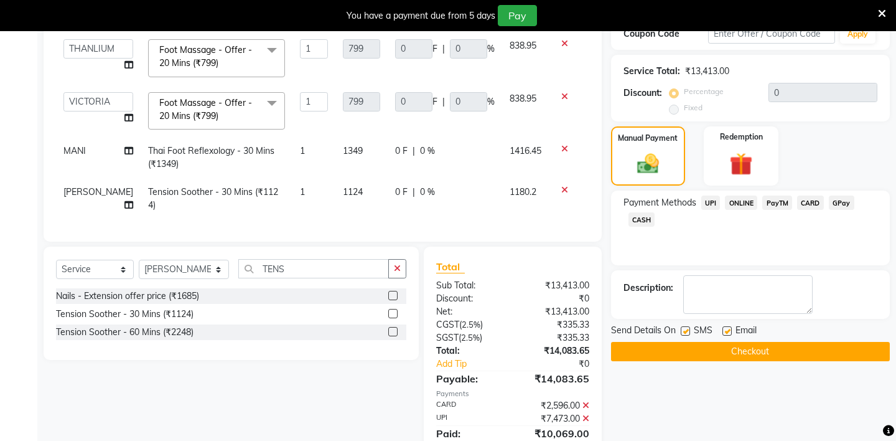
click at [634, 197] on div "Payment Methods UPI ONLINE PayTM CARD GPay CASH" at bounding box center [751, 212] width 254 height 34
click at [635, 212] on span "CASH" at bounding box center [642, 219] width 27 height 14
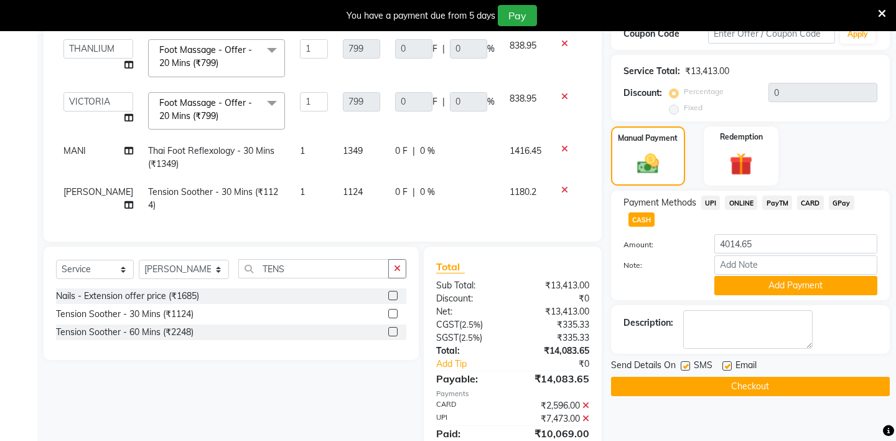
scroll to position [314, 0]
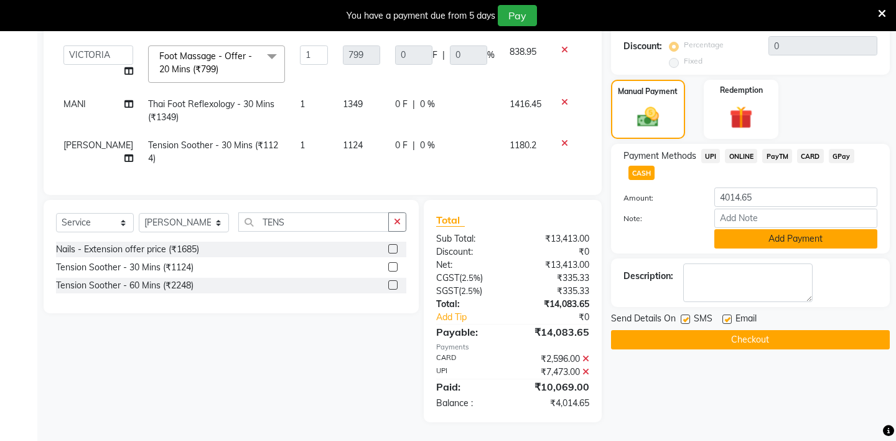
click at [790, 229] on button "Add Payment" at bounding box center [795, 238] width 163 height 19
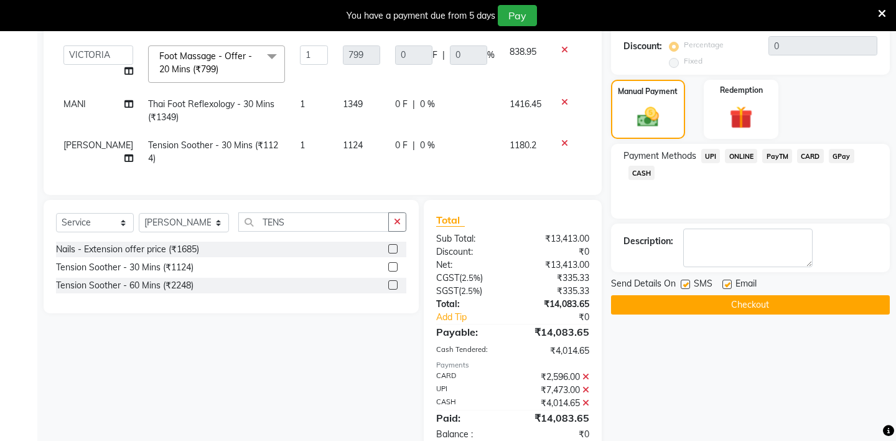
scroll to position [345, 0]
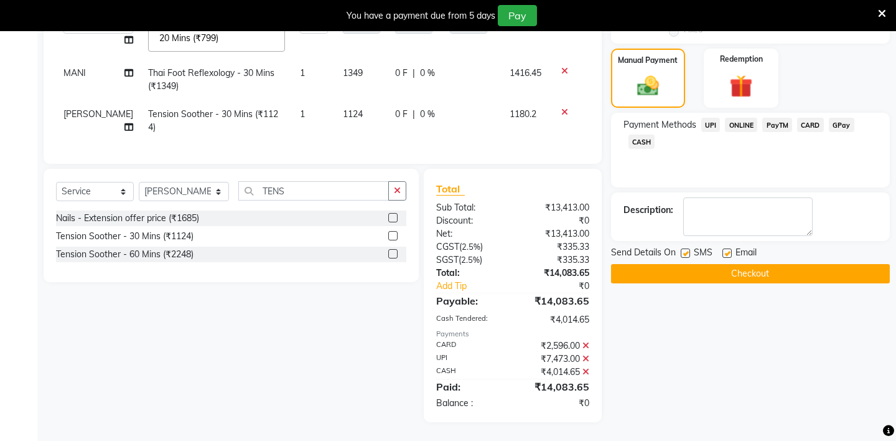
click at [666, 264] on button "Checkout" at bounding box center [750, 273] width 279 height 19
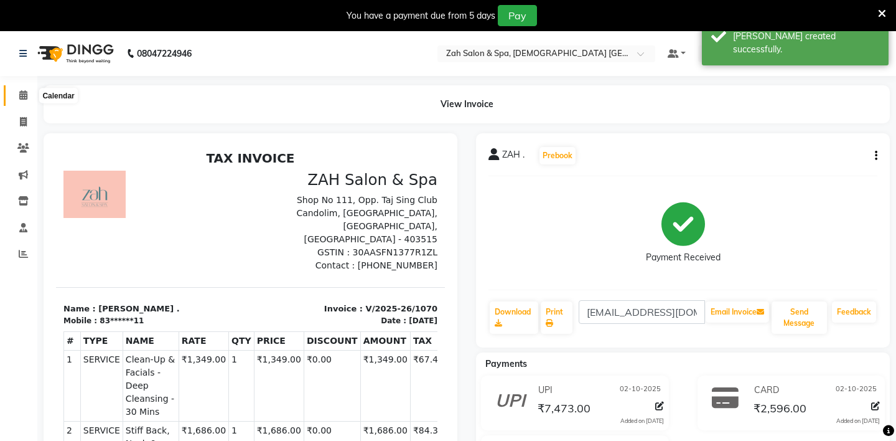
click at [13, 93] on span at bounding box center [23, 95] width 22 height 14
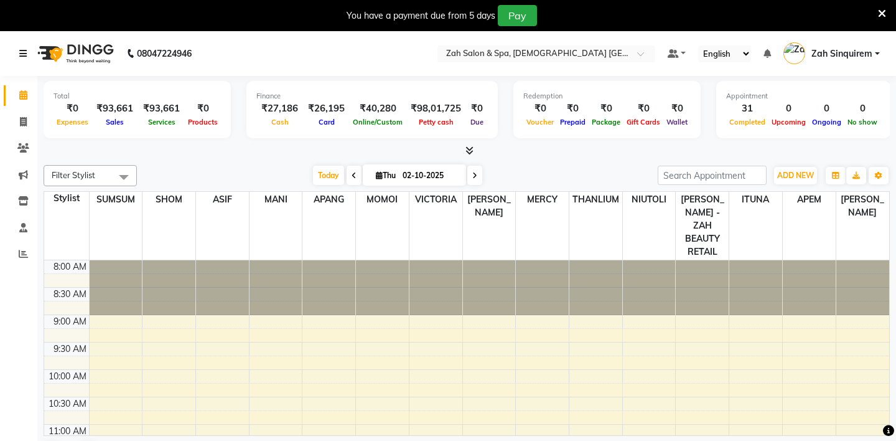
click at [26, 52] on icon at bounding box center [22, 53] width 7 height 9
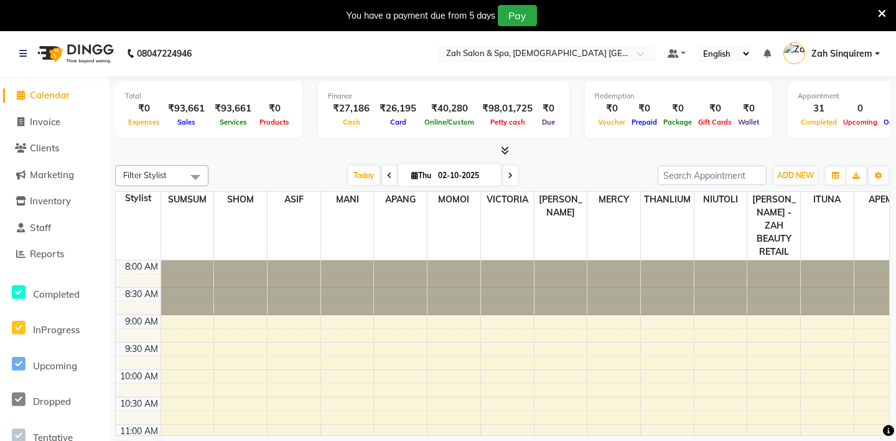
click at [32, 129] on li "Invoice" at bounding box center [54, 122] width 109 height 27
click at [57, 123] on span "Invoice" at bounding box center [45, 122] width 30 height 12
select select "service"
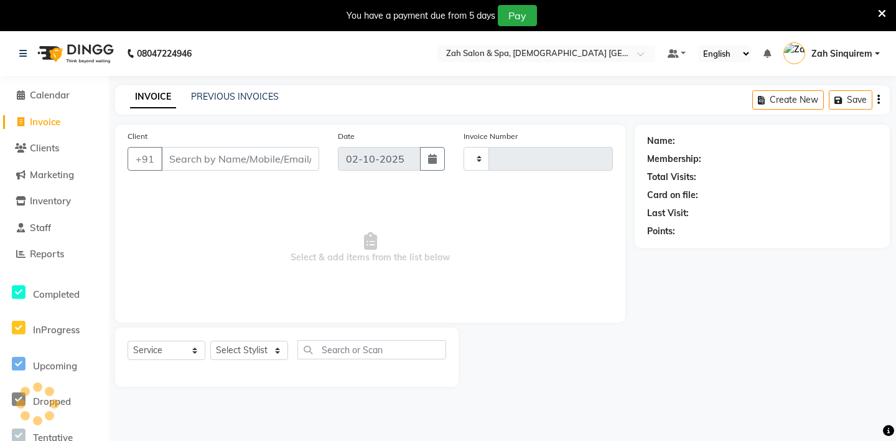
type input "1071"
select select "5613"
click at [227, 98] on link "PREVIOUS INVOICES" at bounding box center [235, 96] width 88 height 11
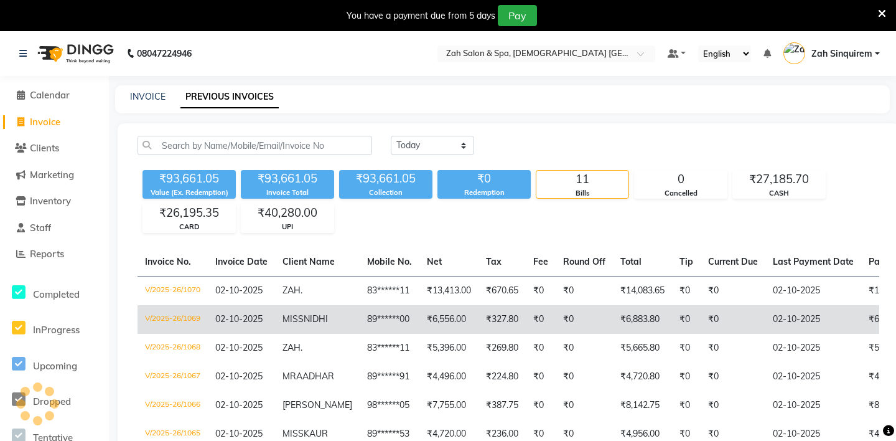
click at [286, 320] on span "MISS" at bounding box center [293, 318] width 21 height 11
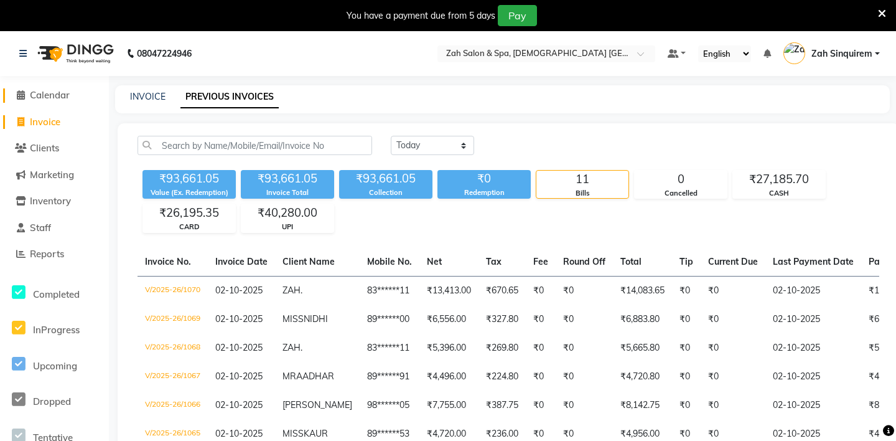
click at [55, 98] on span "Calendar" at bounding box center [50, 95] width 40 height 12
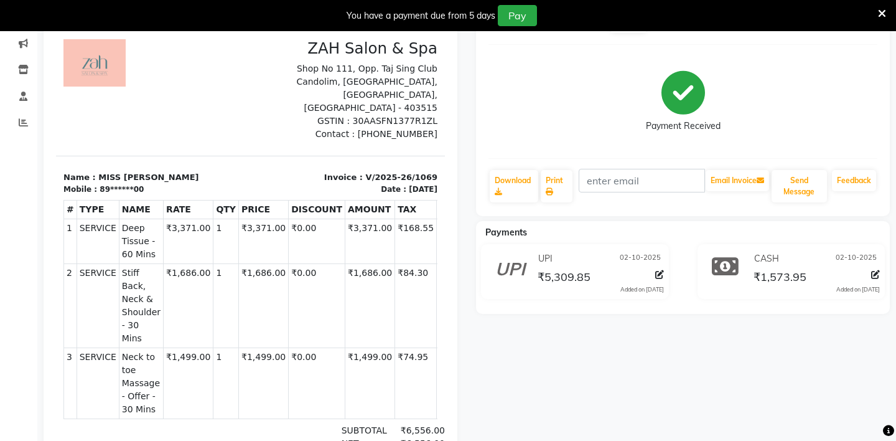
click at [876, 272] on icon at bounding box center [875, 274] width 9 height 9
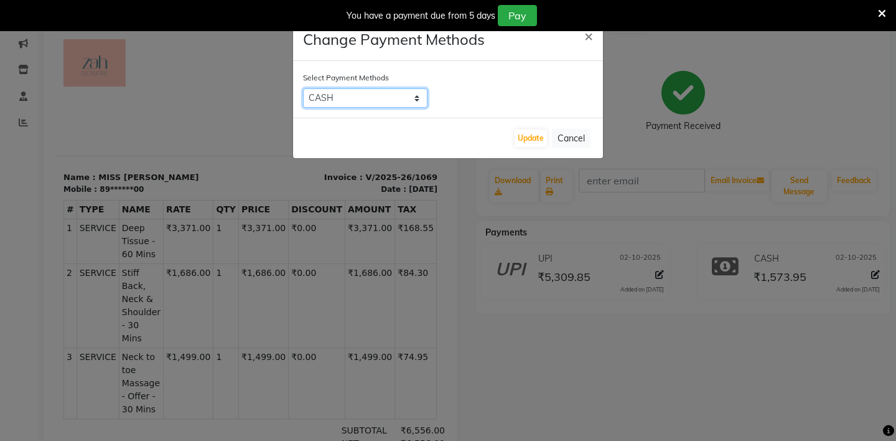
click at [411, 99] on select "UPI ONLINE PayTM CARD GPay CASH" at bounding box center [365, 97] width 124 height 19
select select "8"
click at [526, 139] on button "Update" at bounding box center [531, 137] width 32 height 17
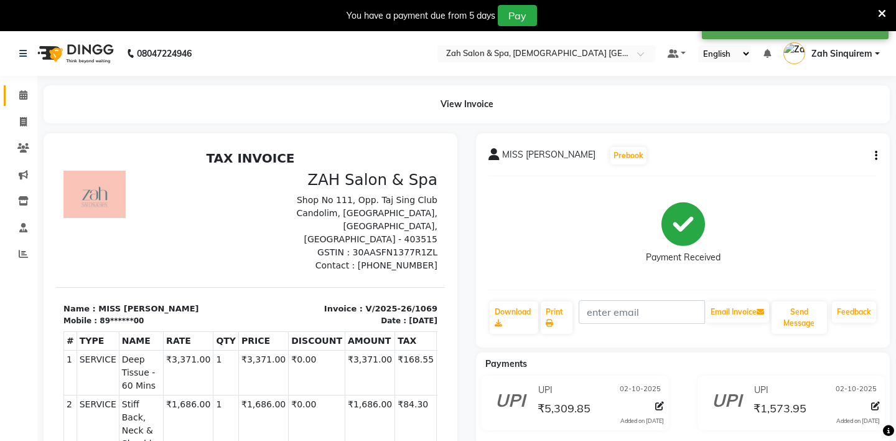
click at [19, 98] on icon at bounding box center [23, 94] width 8 height 9
